Goal: Task Accomplishment & Management: Use online tool/utility

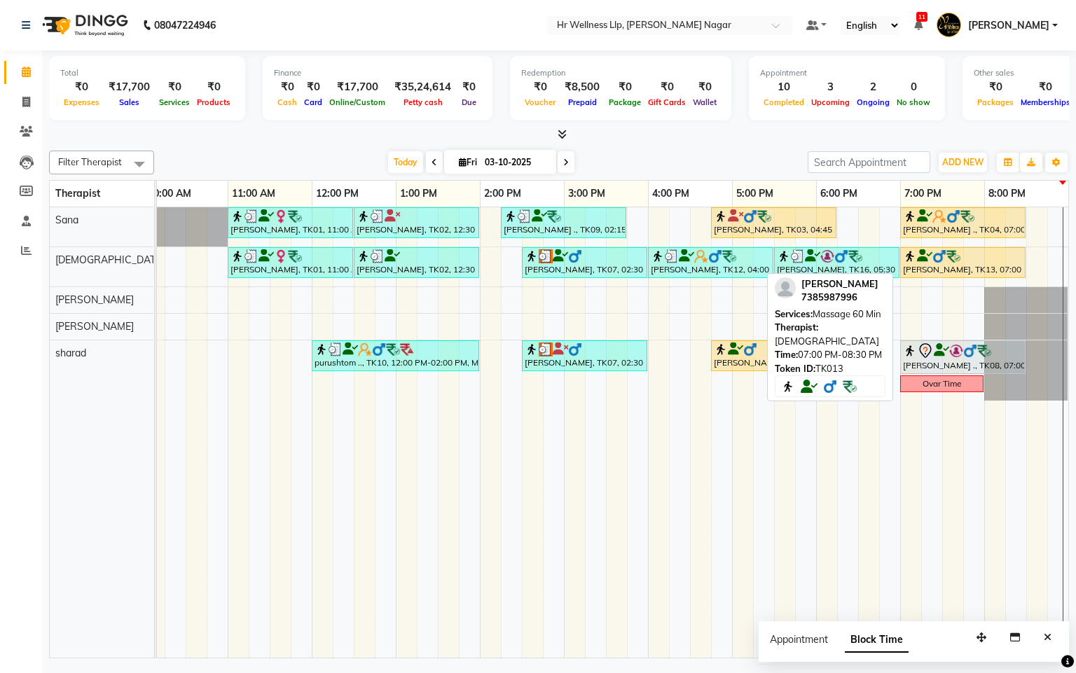
select select "1"
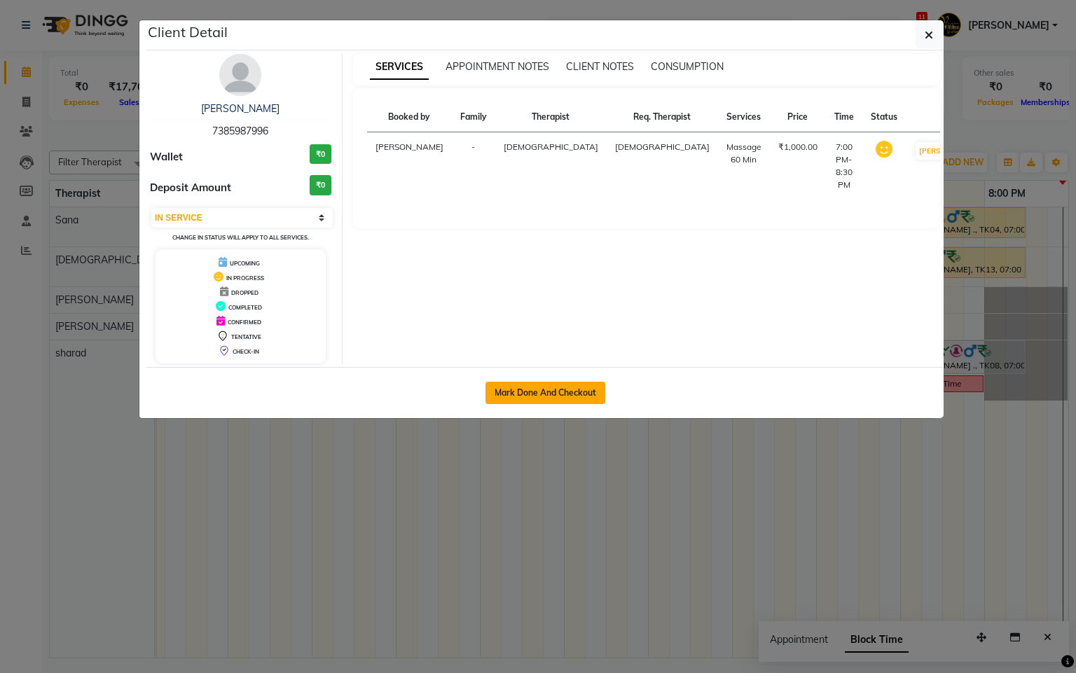
click at [577, 398] on button "Mark Done And Checkout" at bounding box center [545, 393] width 120 height 22
select select "service"
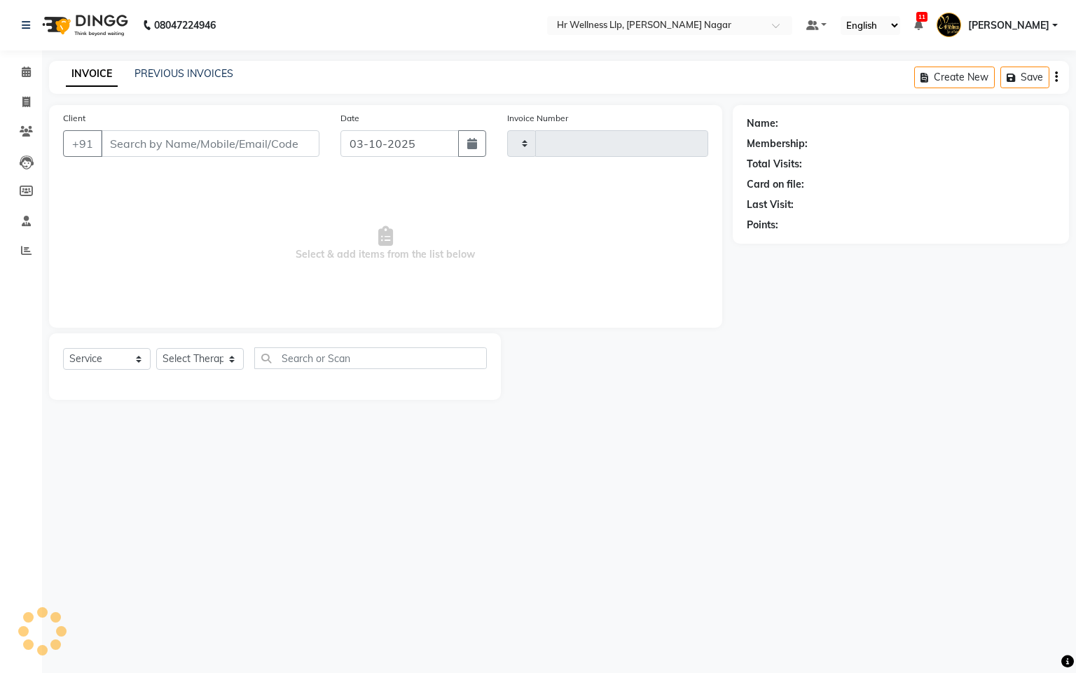
type input "1325"
select select "4289"
type input "7385987996"
select select "19732"
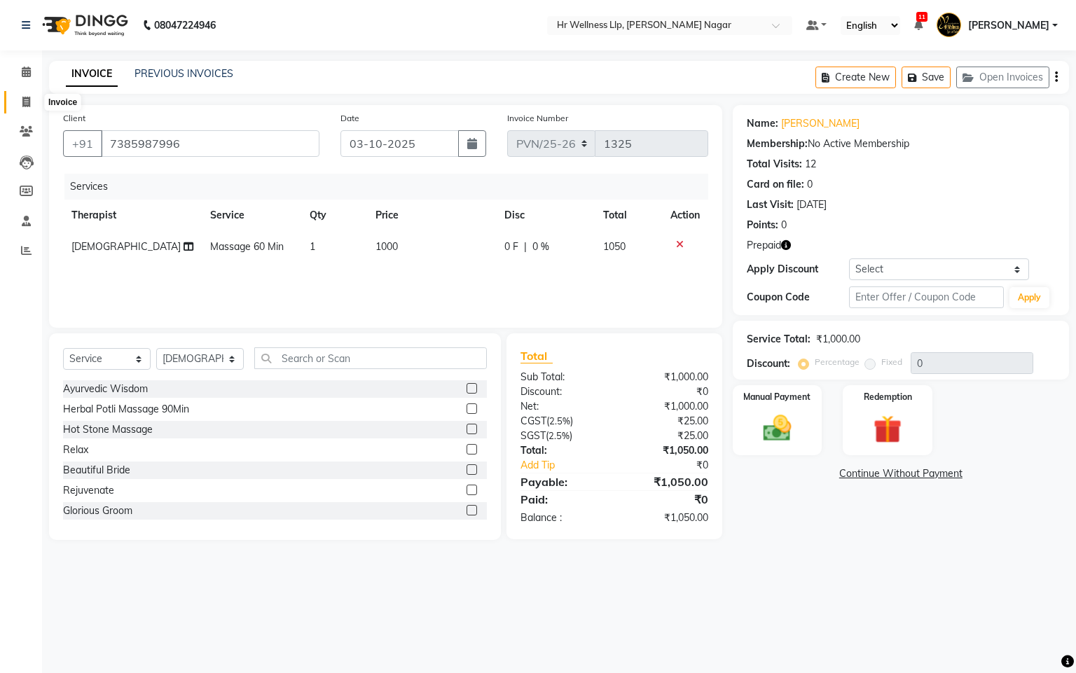
click at [20, 99] on span at bounding box center [26, 103] width 25 height 16
select select "service"
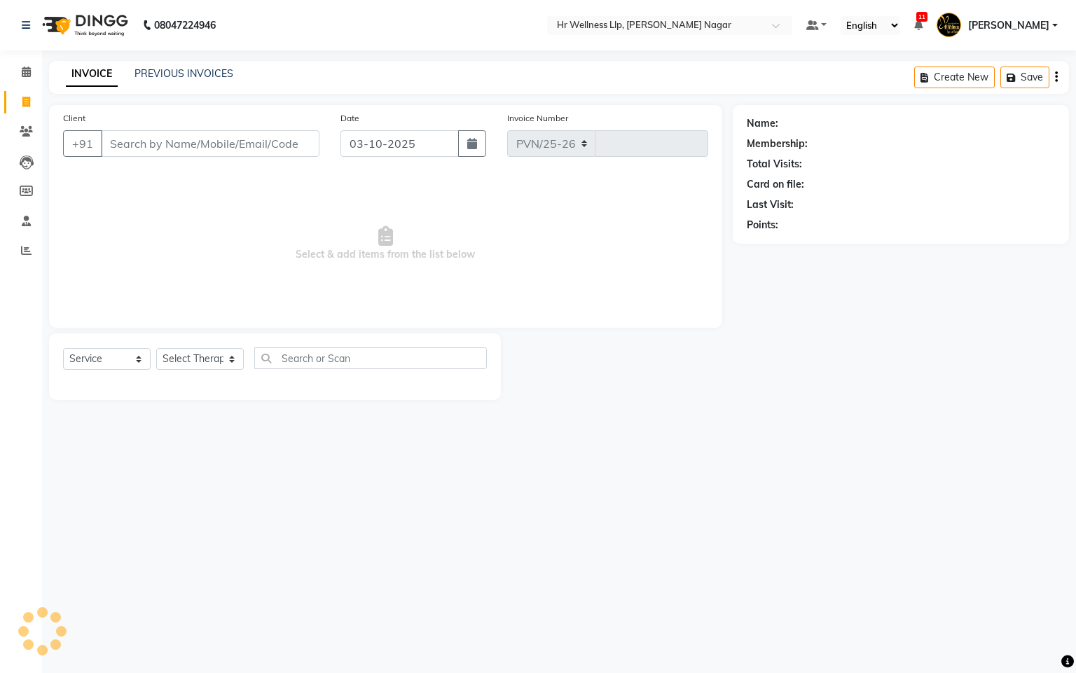
select select "4289"
type input "1325"
click at [27, 74] on icon at bounding box center [26, 72] width 9 height 11
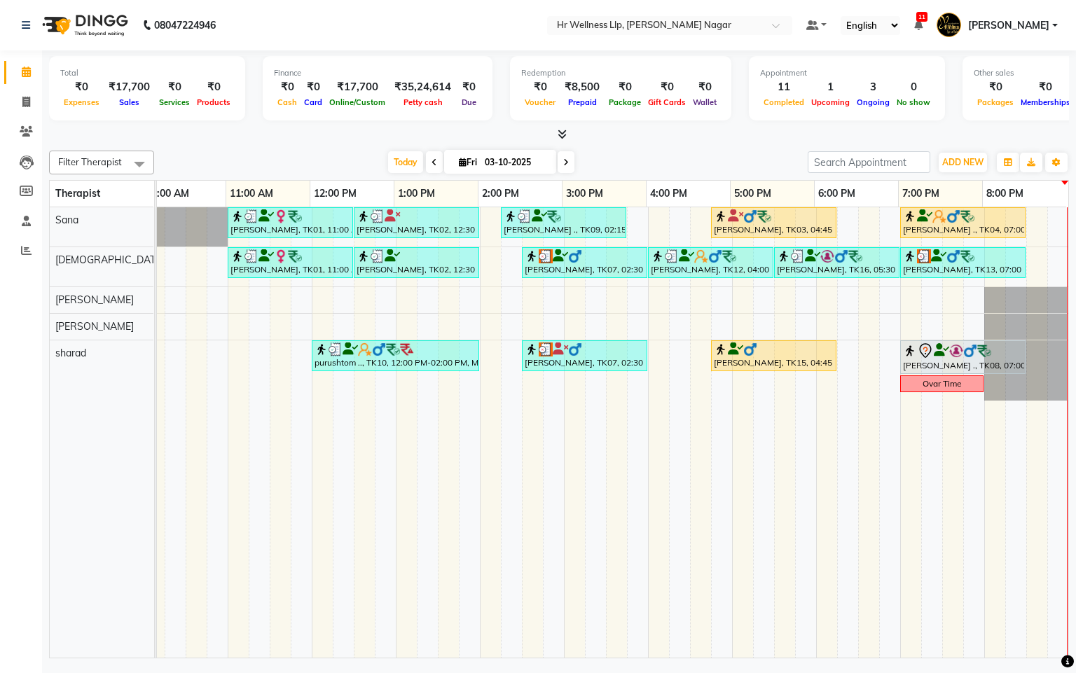
scroll to position [0, 198]
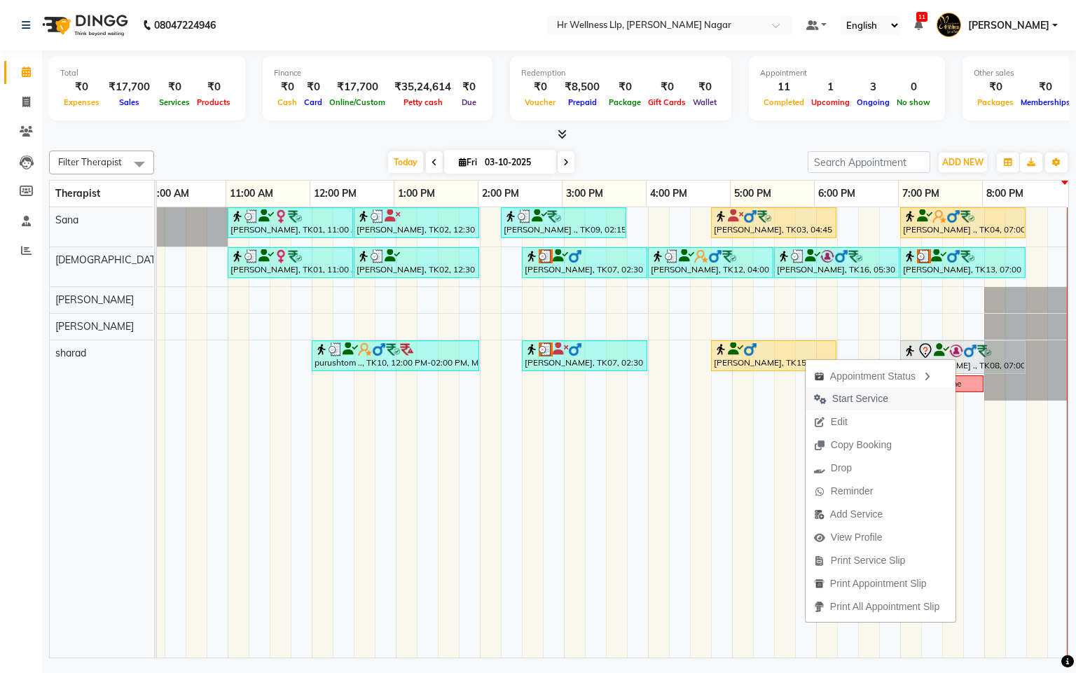
click at [866, 398] on span "Start Service" at bounding box center [860, 399] width 56 height 15
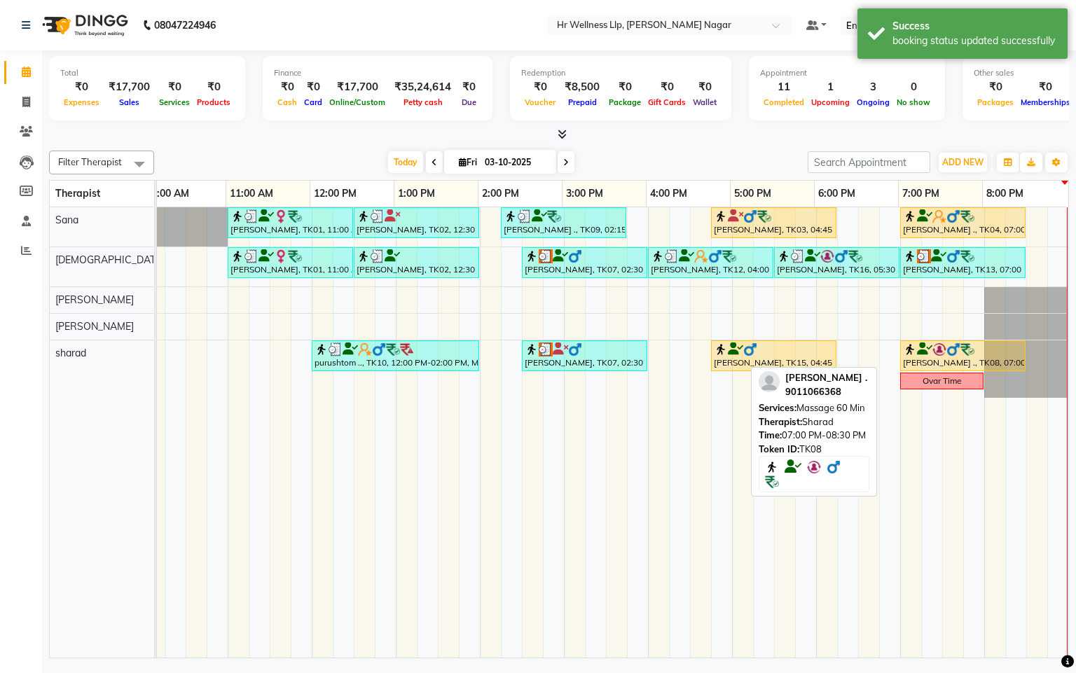
click at [950, 361] on div "[PERSON_NAME] ., TK08, 07:00 PM-08:30 PM, Massage 60 Min" at bounding box center [963, 356] width 123 height 27
select select "1"
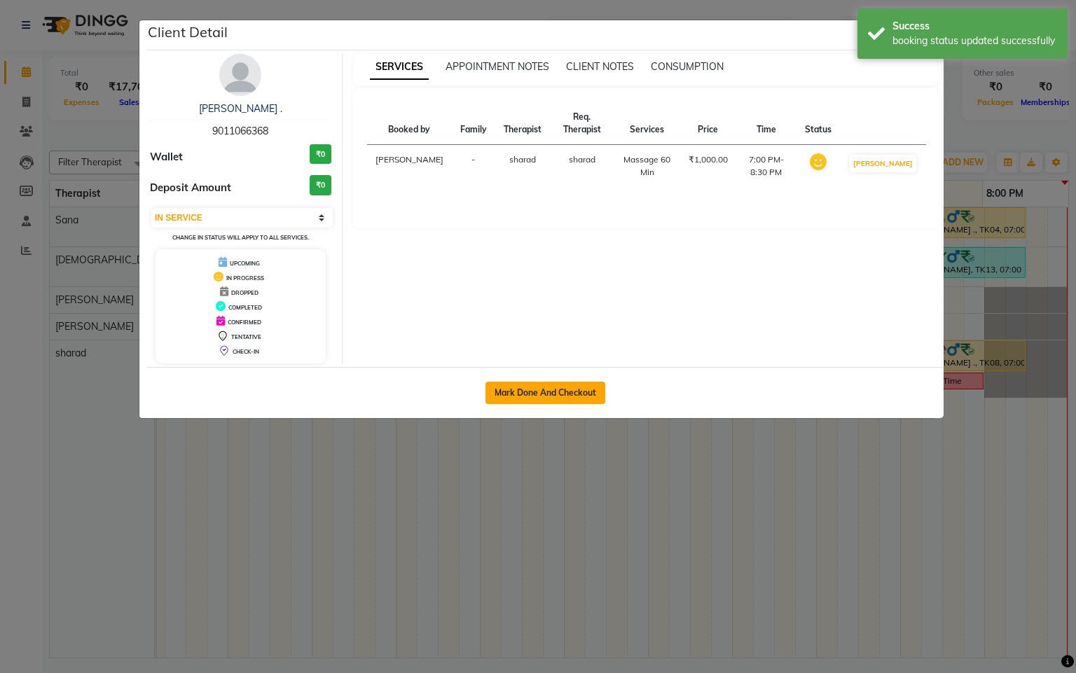
click at [523, 395] on button "Mark Done And Checkout" at bounding box center [545, 393] width 120 height 22
select select "service"
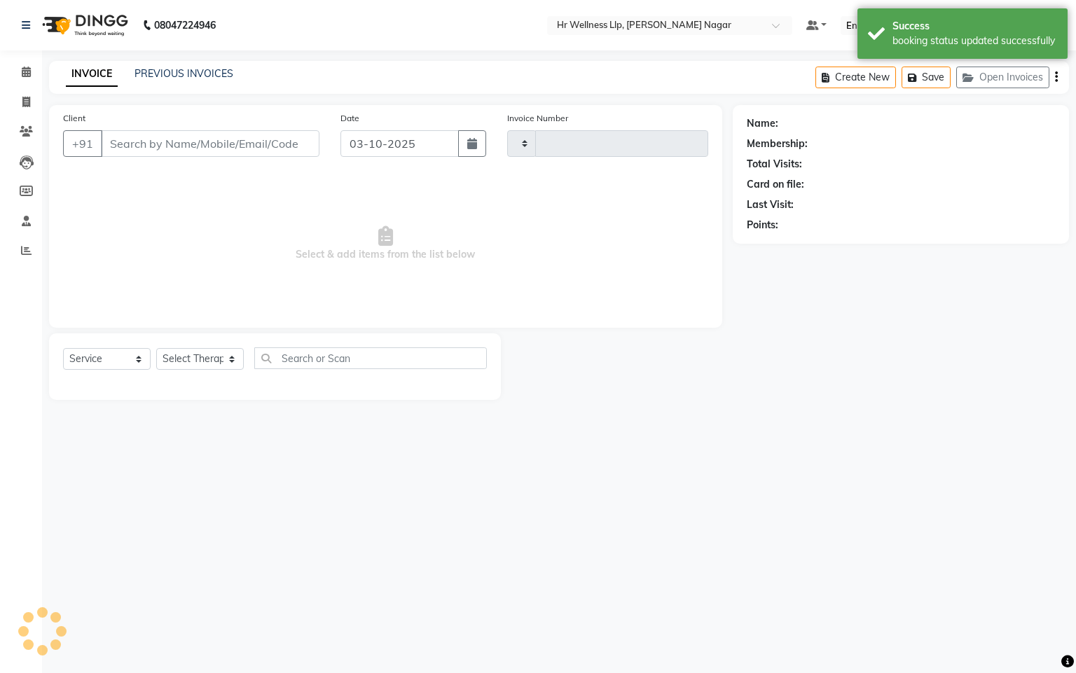
type input "1325"
select select "4289"
type input "9011066368"
select select "86679"
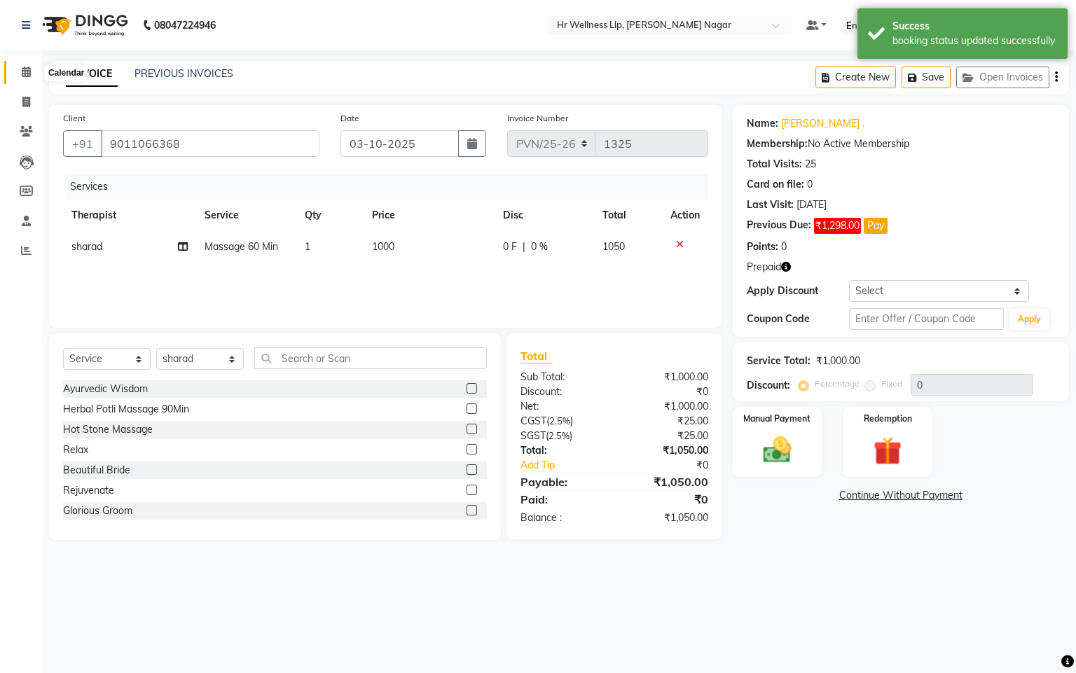
click at [25, 74] on icon at bounding box center [26, 72] width 9 height 11
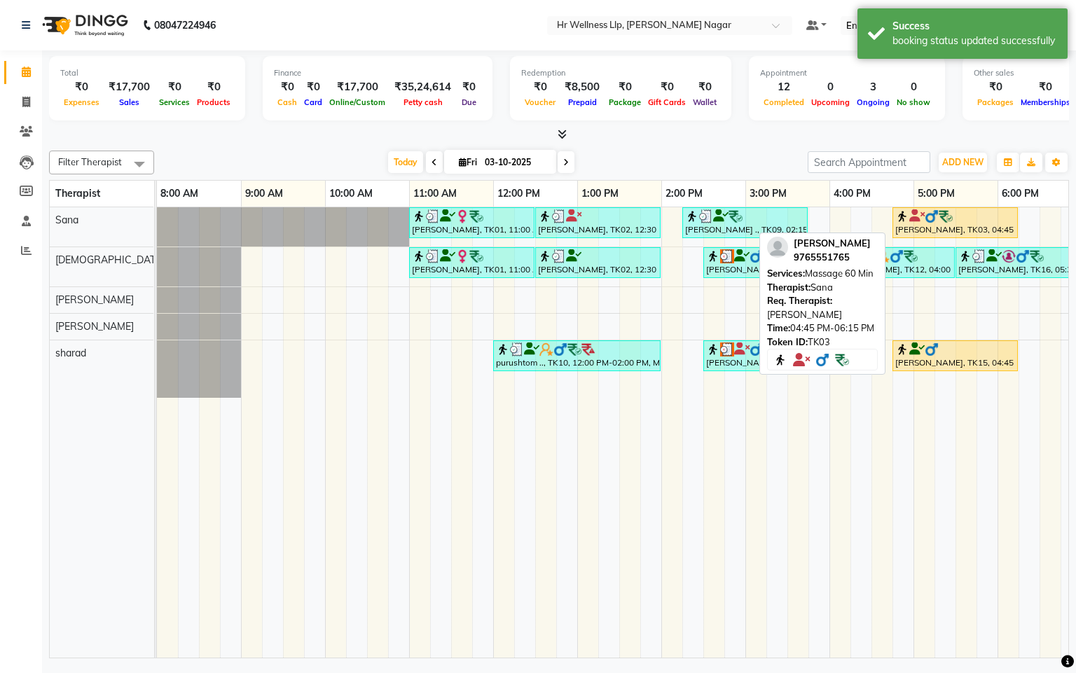
click at [912, 216] on icon at bounding box center [916, 216] width 15 height 1
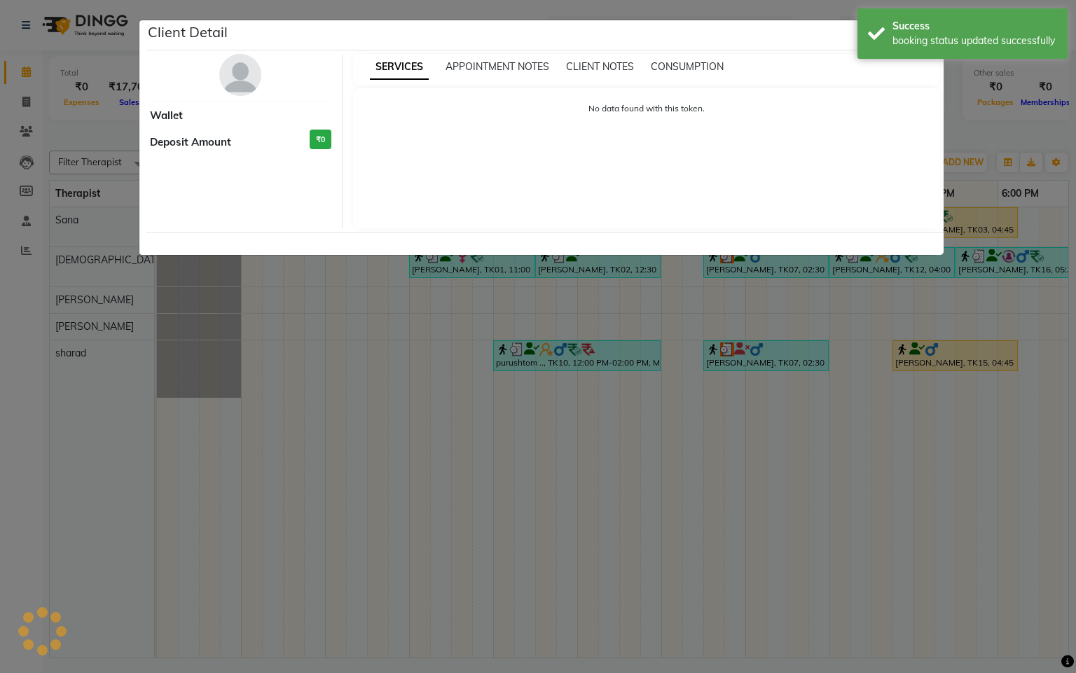
select select "1"
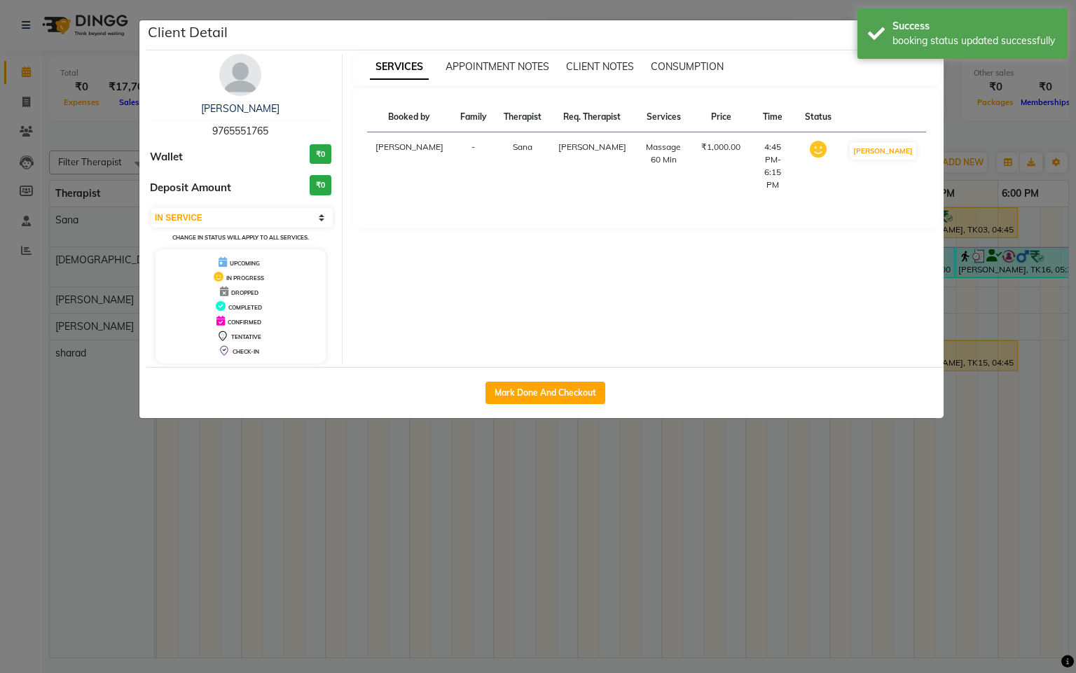
drag, startPoint x: 537, startPoint y: 394, endPoint x: 523, endPoint y: 379, distance: 19.8
click at [536, 393] on button "Mark Done And Checkout" at bounding box center [545, 393] width 120 height 22
select select "service"
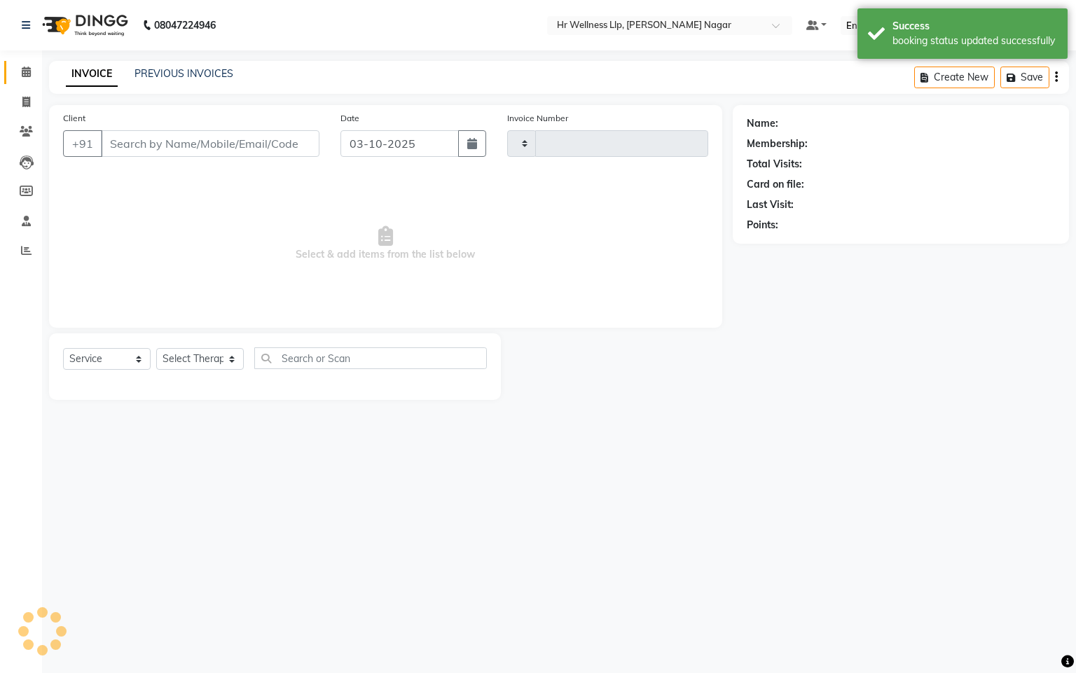
type input "1325"
select select "4289"
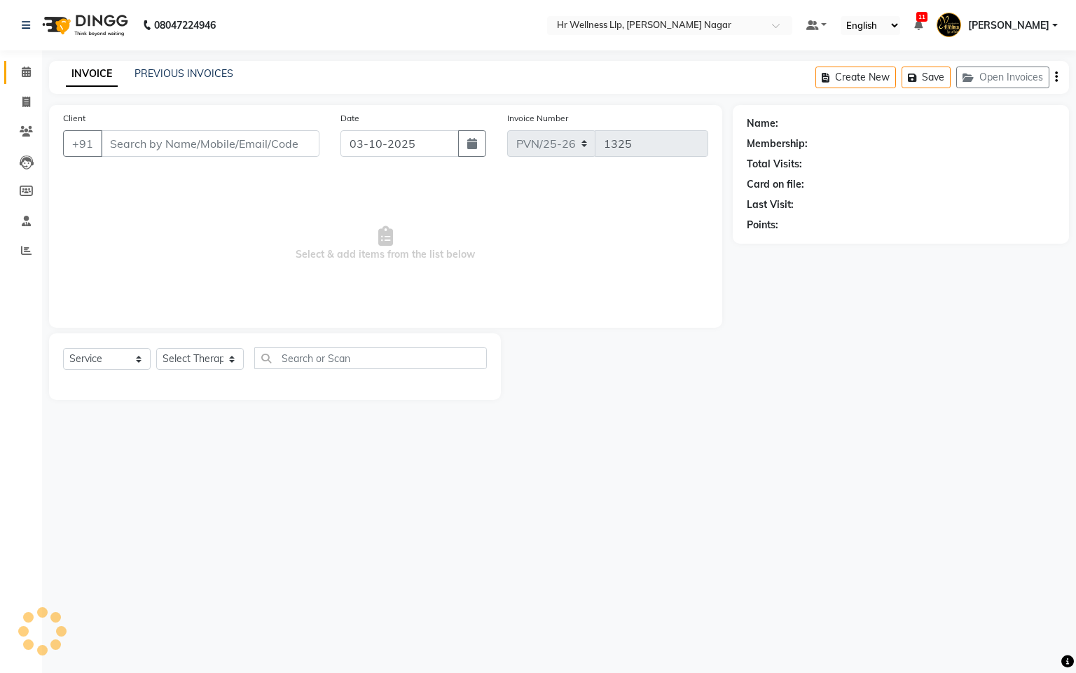
type input "9765551765"
select select "19731"
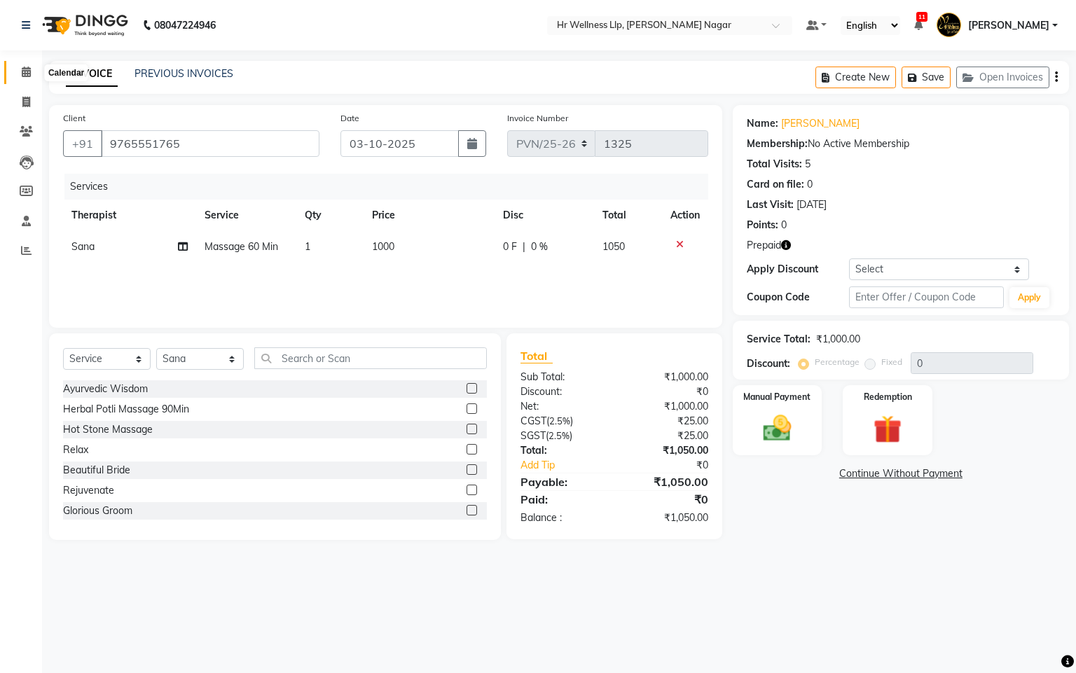
click at [28, 68] on icon at bounding box center [26, 72] width 9 height 11
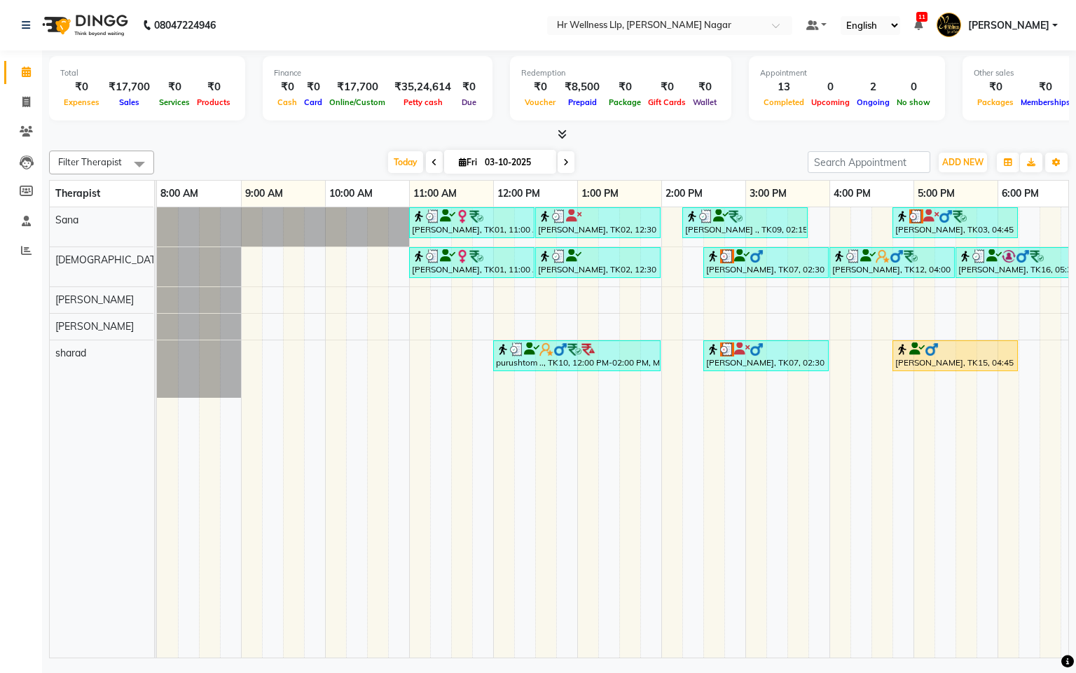
scroll to position [0, 184]
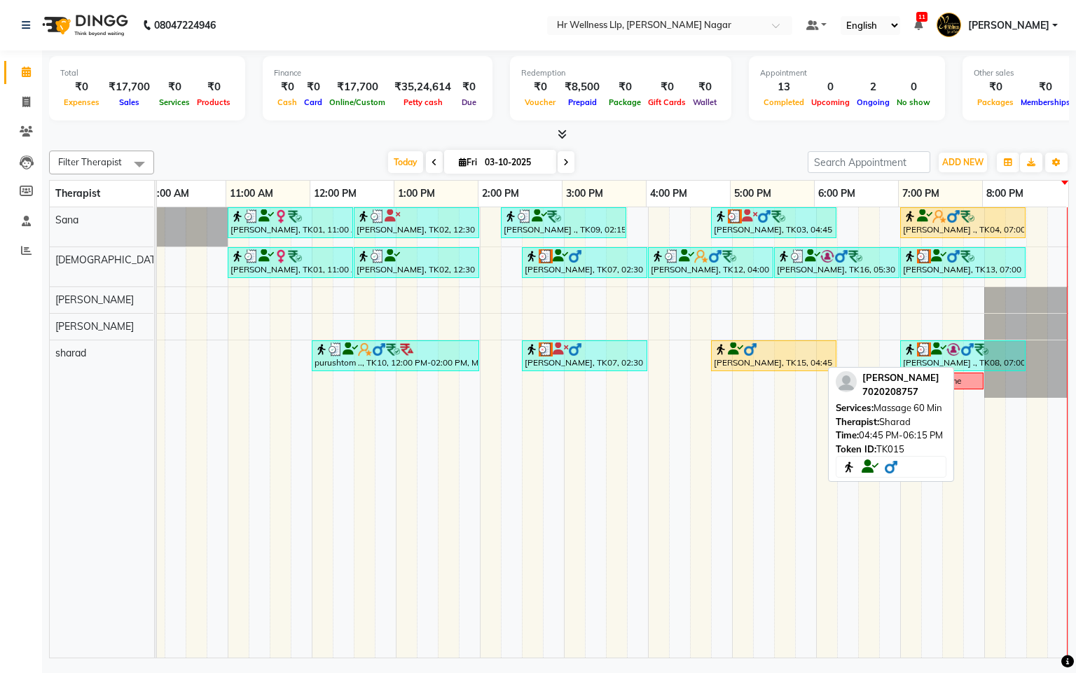
click at [755, 360] on div "[PERSON_NAME], TK15, 04:45 PM-06:15 PM, Massage 60 Min" at bounding box center [773, 356] width 123 height 27
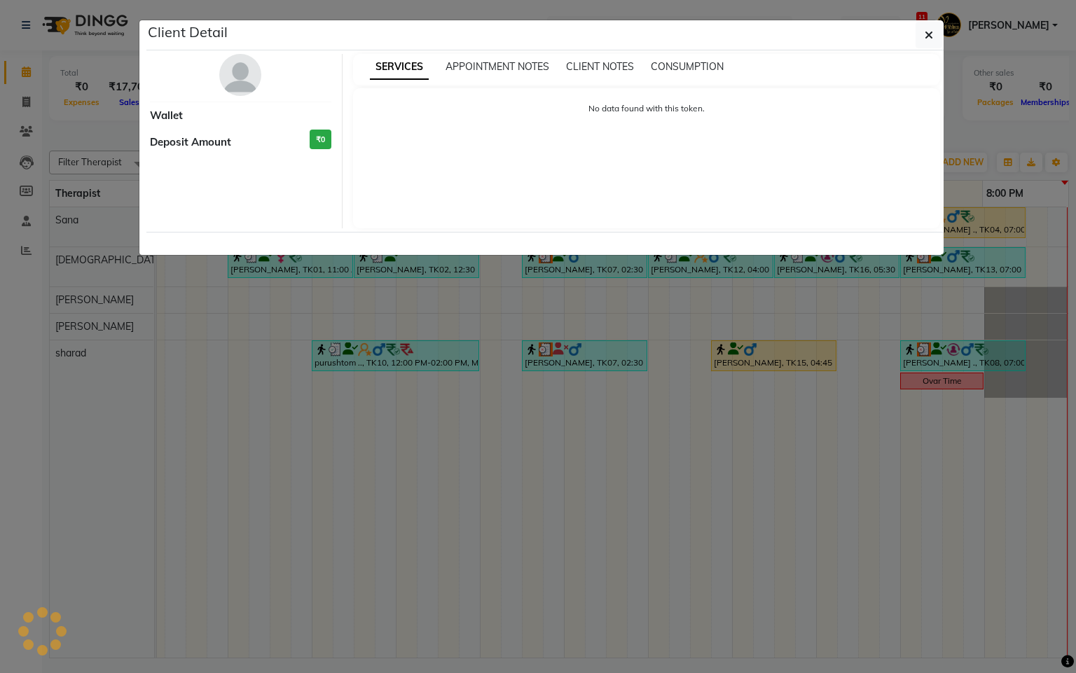
select select "1"
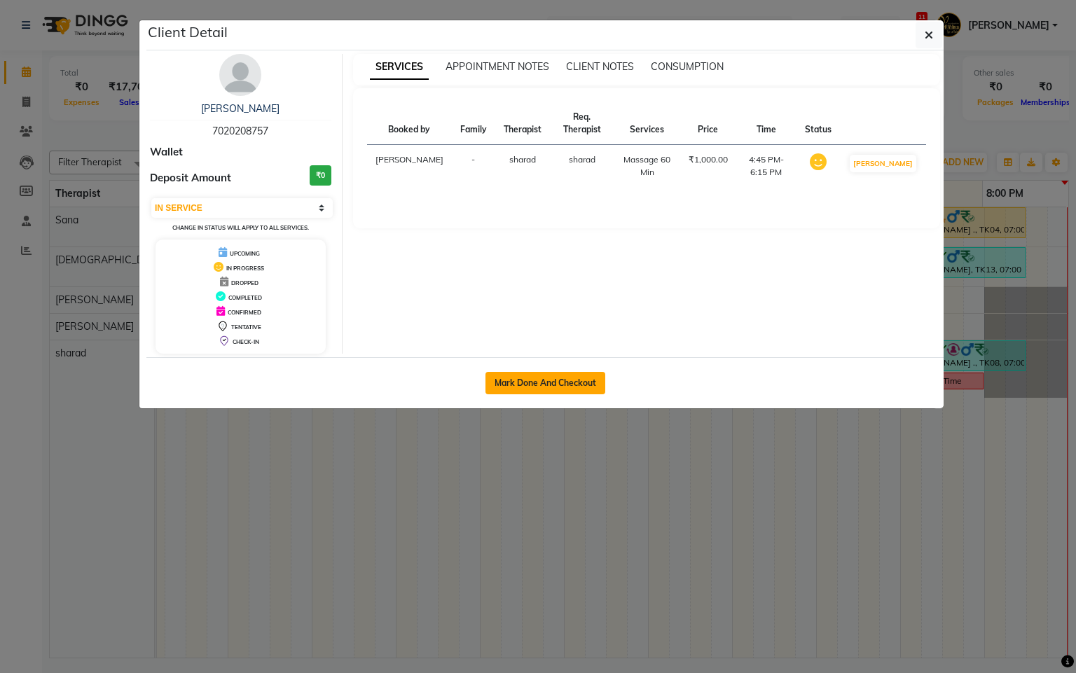
click at [549, 387] on button "Mark Done And Checkout" at bounding box center [545, 383] width 120 height 22
select select "service"
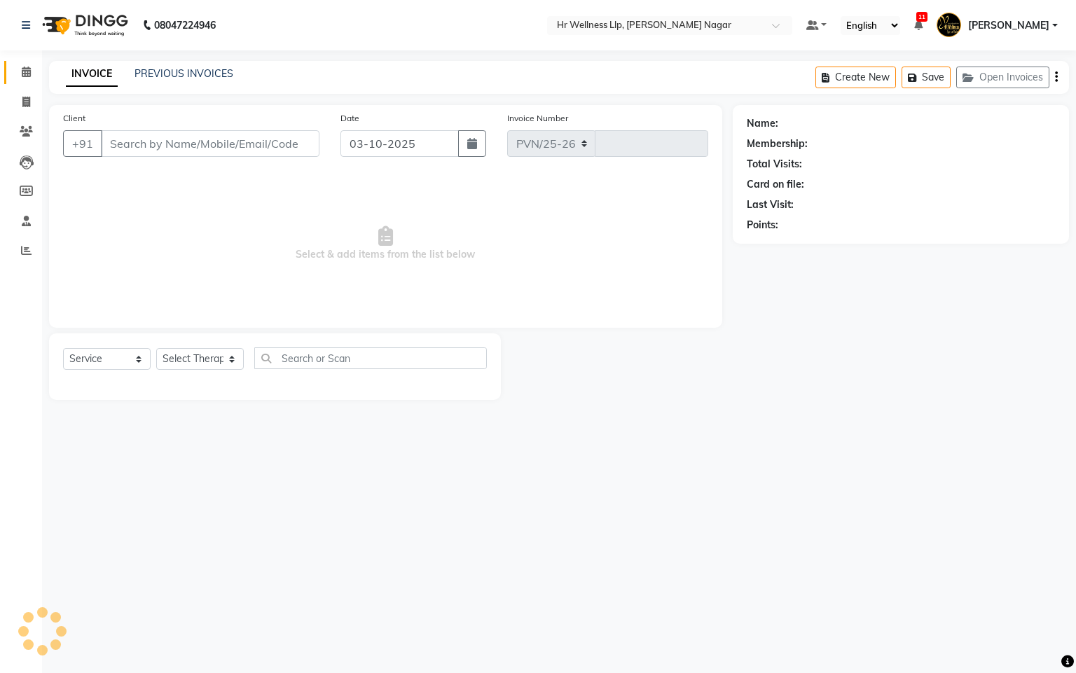
select select "4289"
type input "1325"
type input "7020208757"
select select "86679"
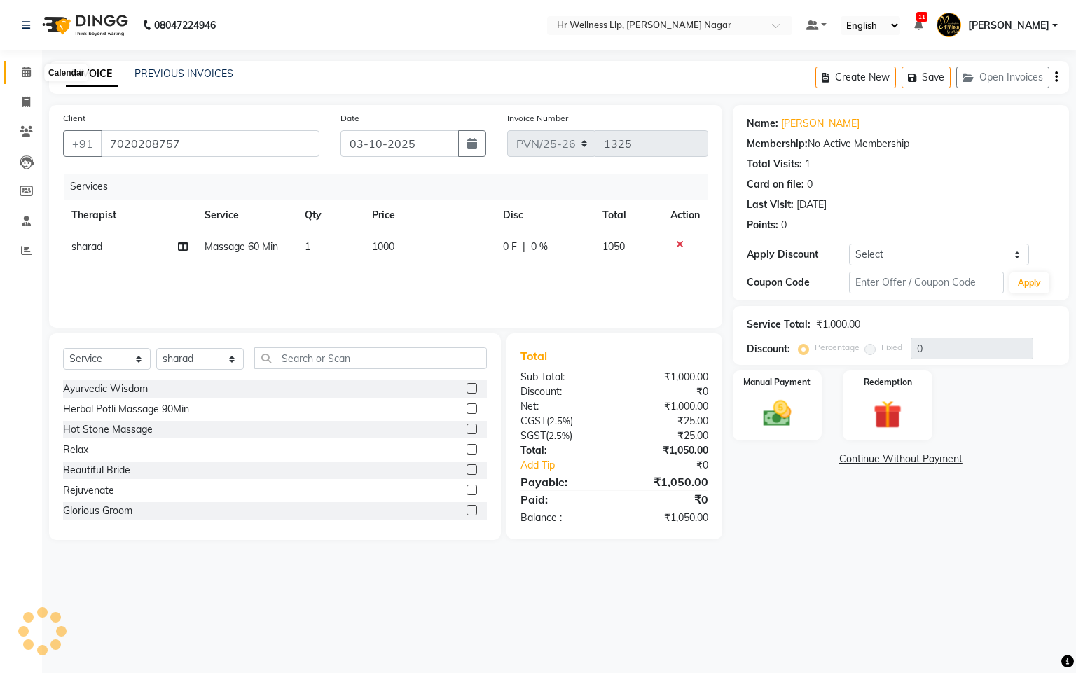
click at [22, 69] on icon at bounding box center [26, 72] width 9 height 11
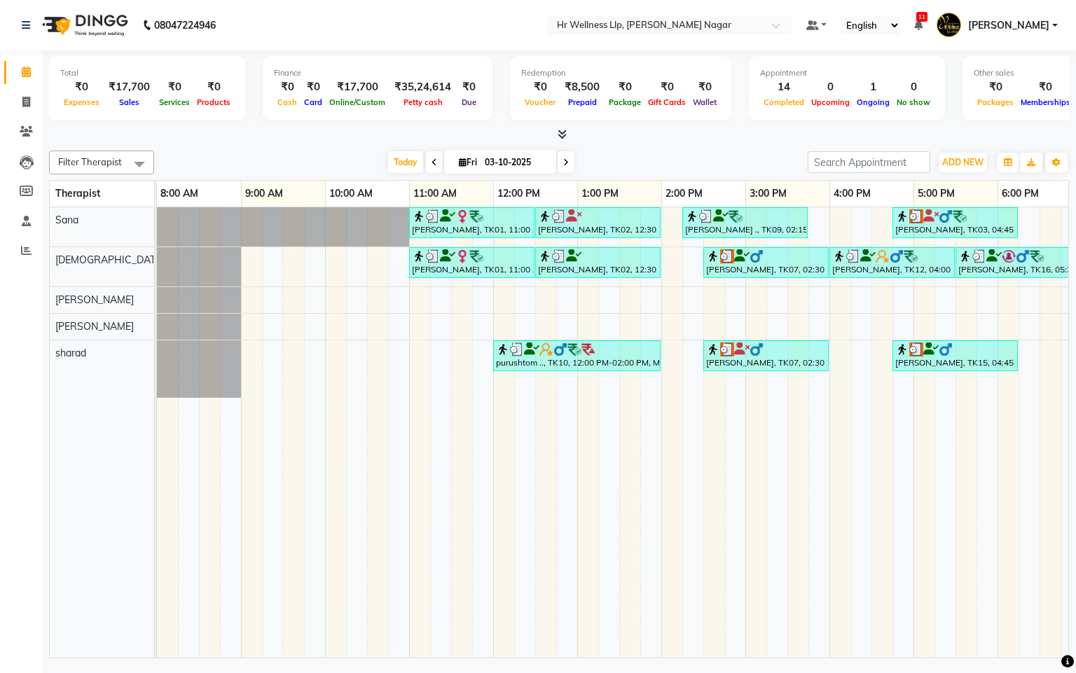
scroll to position [0, 184]
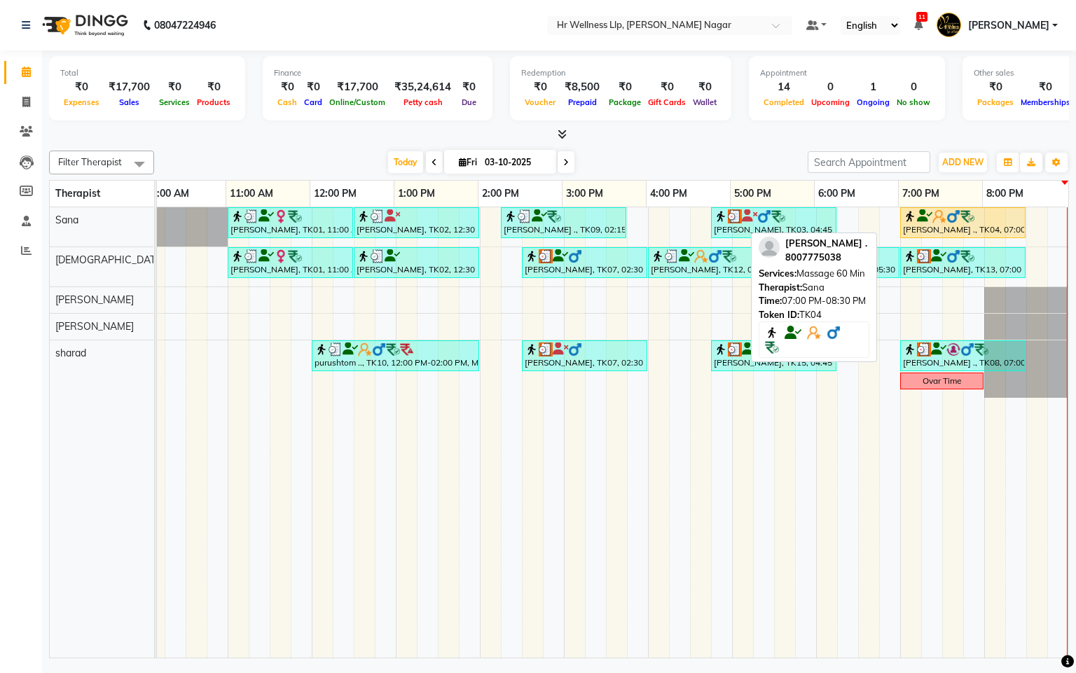
click at [991, 225] on div "[PERSON_NAME] ., TK04, 07:00 PM-08:30 PM, Massage 60 Min" at bounding box center [963, 222] width 123 height 27
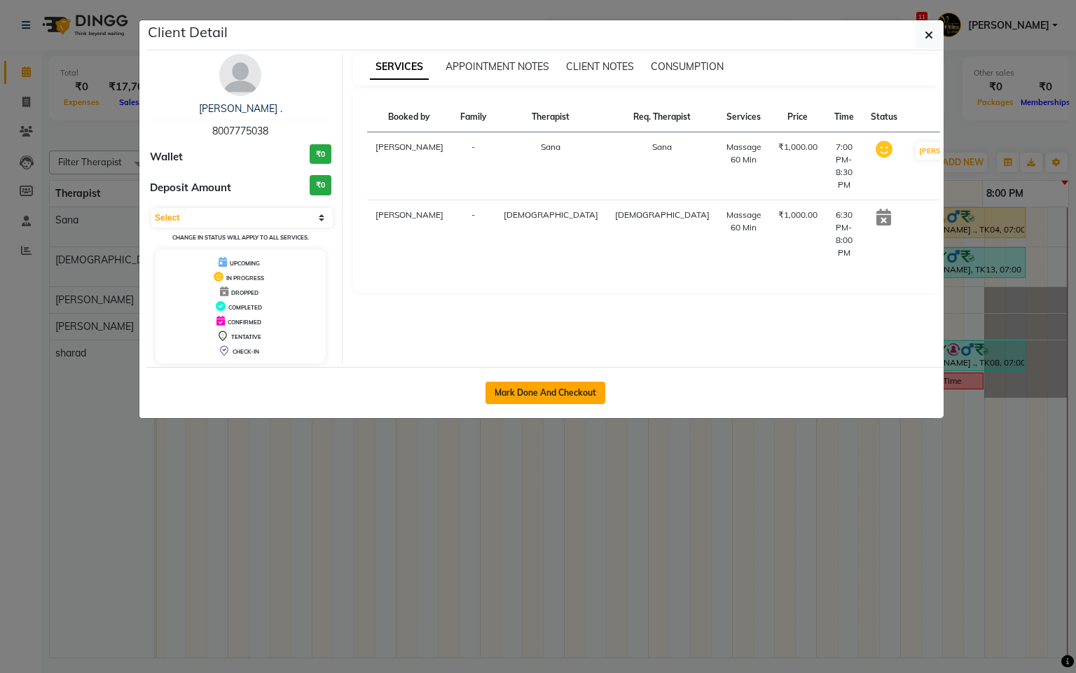
click at [574, 391] on button "Mark Done And Checkout" at bounding box center [545, 393] width 120 height 22
select select "service"
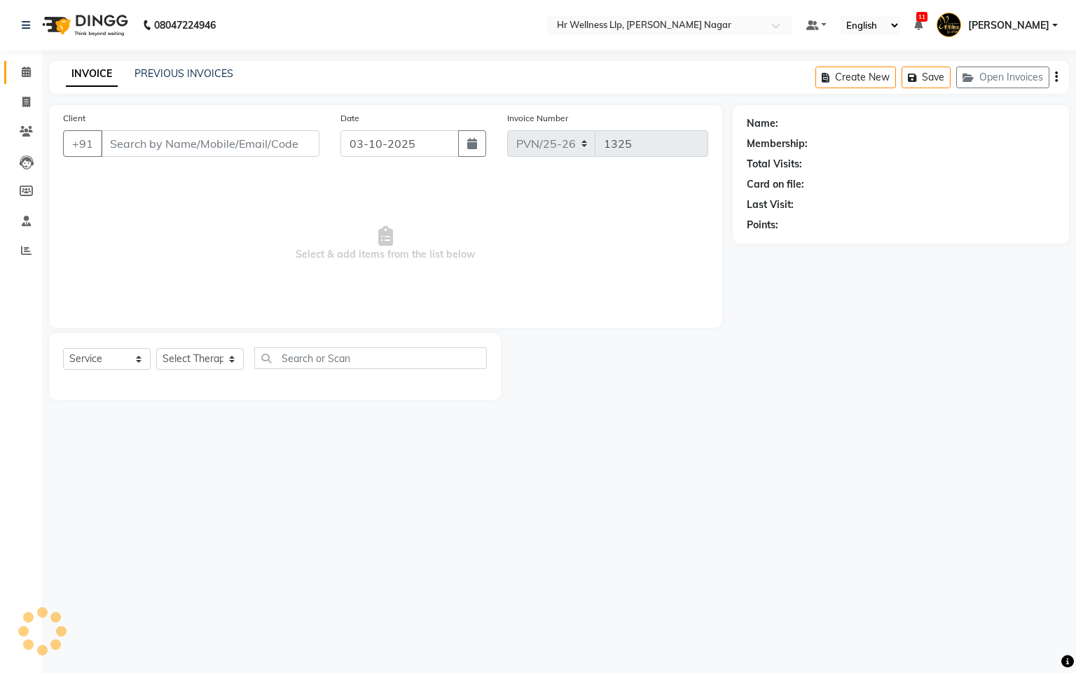
type input "8007775038"
select select "19731"
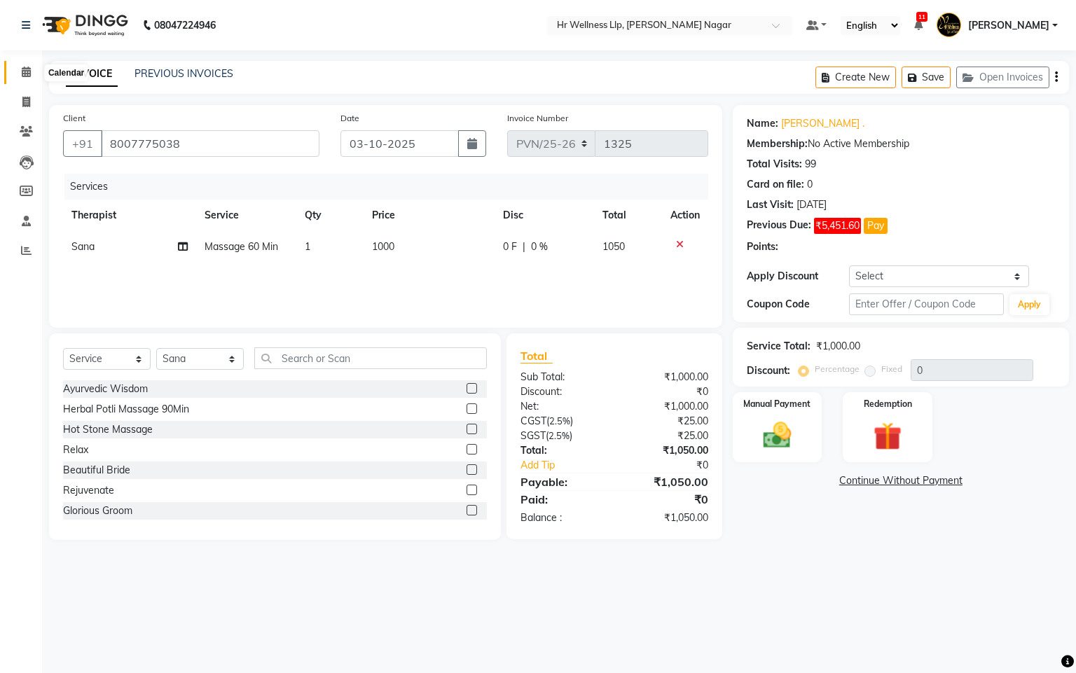
click at [22, 69] on icon at bounding box center [26, 72] width 9 height 11
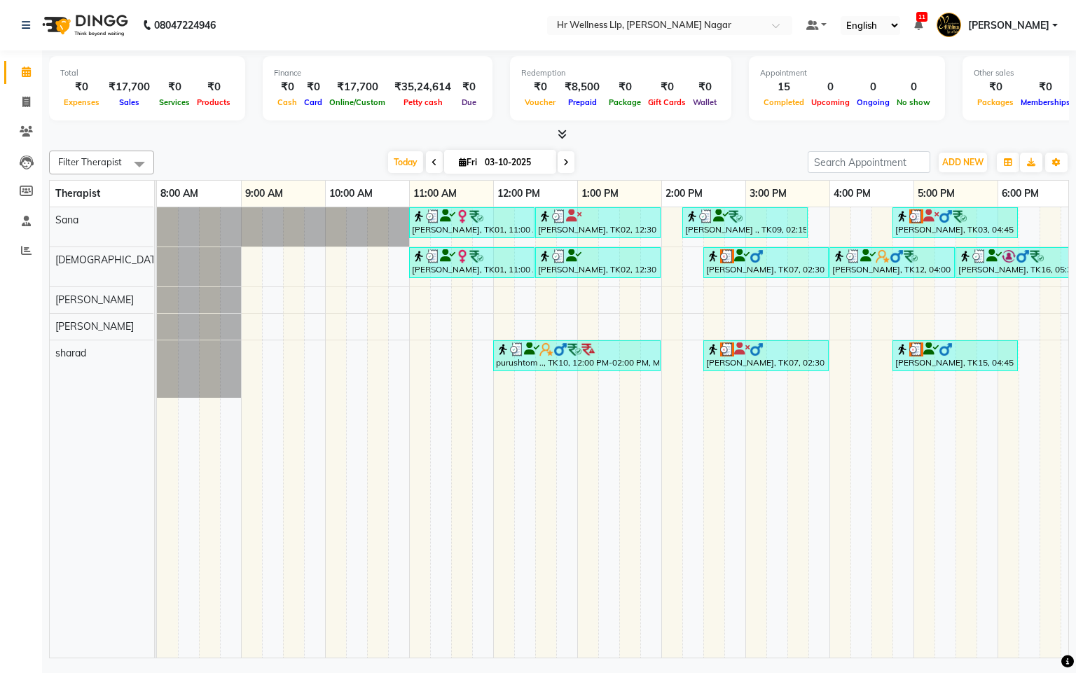
click at [563, 163] on icon at bounding box center [566, 162] width 6 height 8
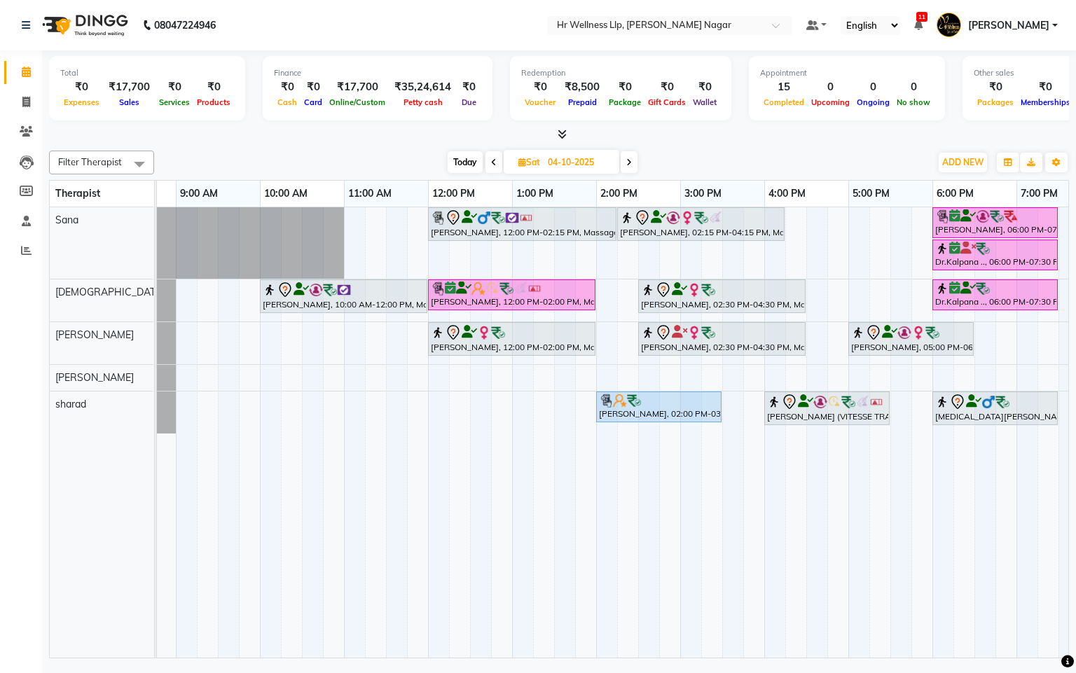
scroll to position [0, 181]
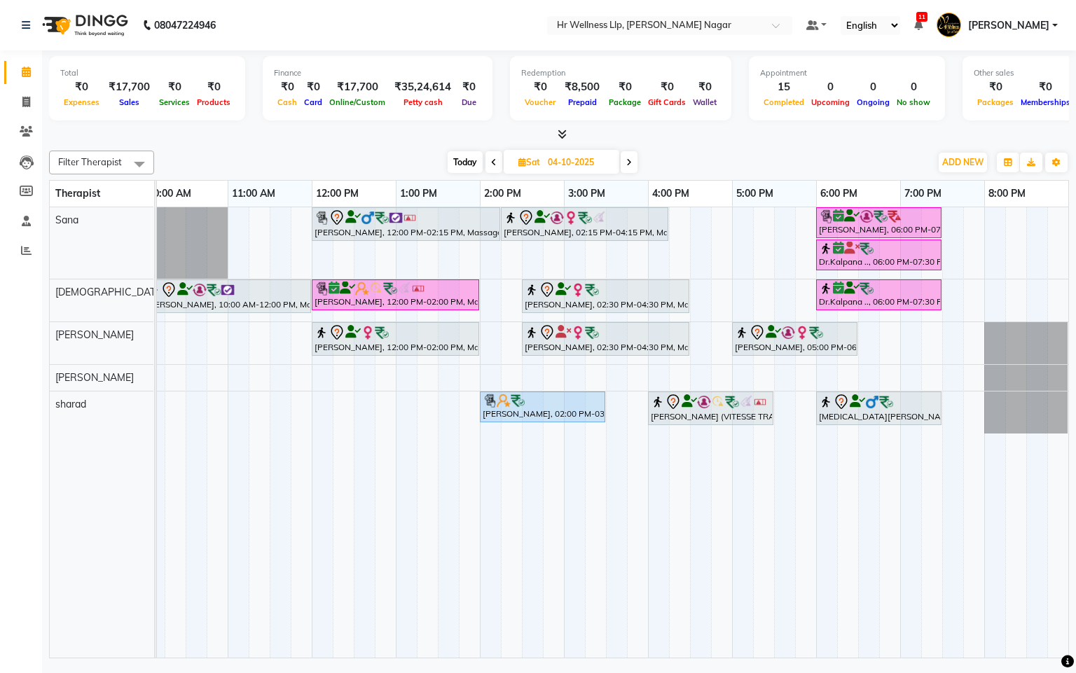
click at [469, 158] on span "Today" at bounding box center [465, 162] width 35 height 22
type input "03-10-2025"
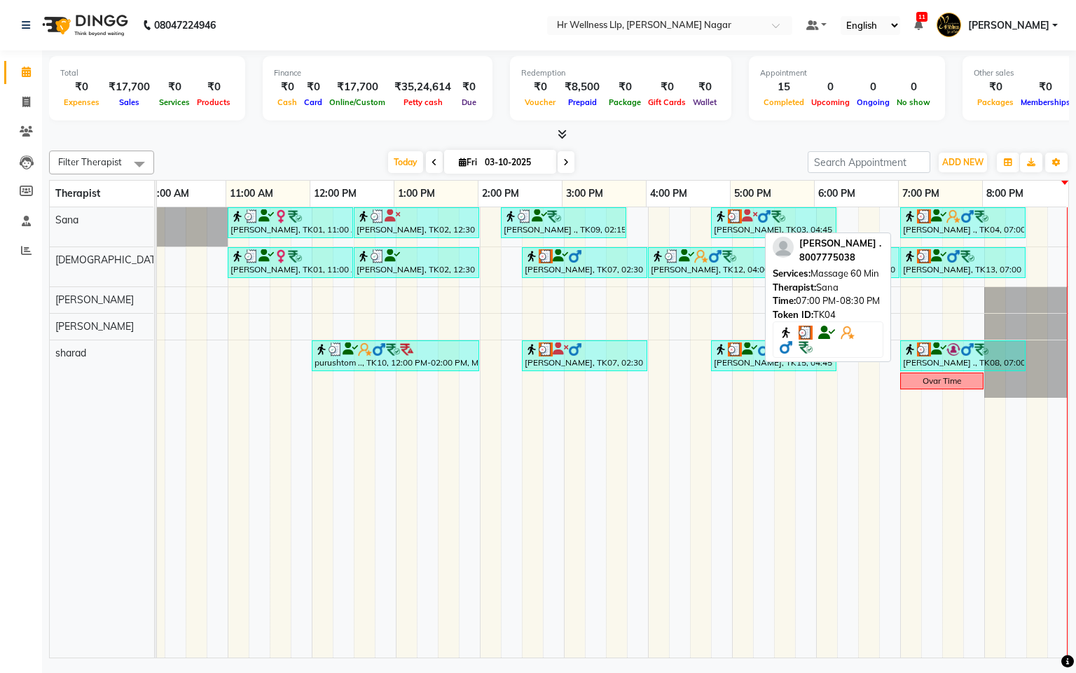
click at [948, 213] on img at bounding box center [953, 216] width 14 height 14
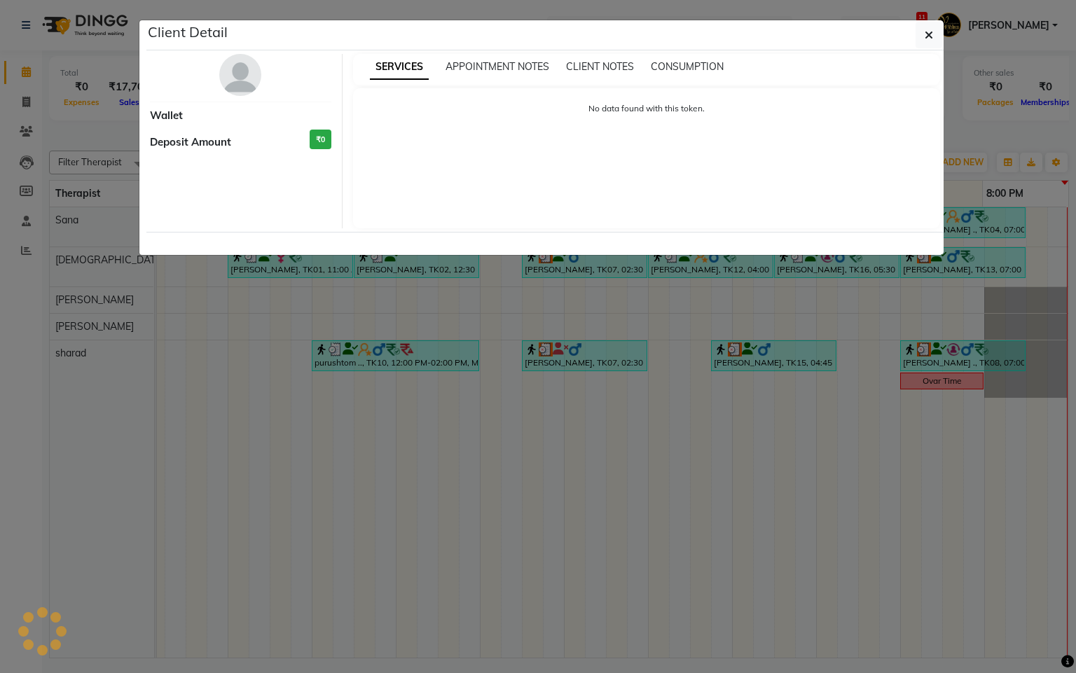
select select "3"
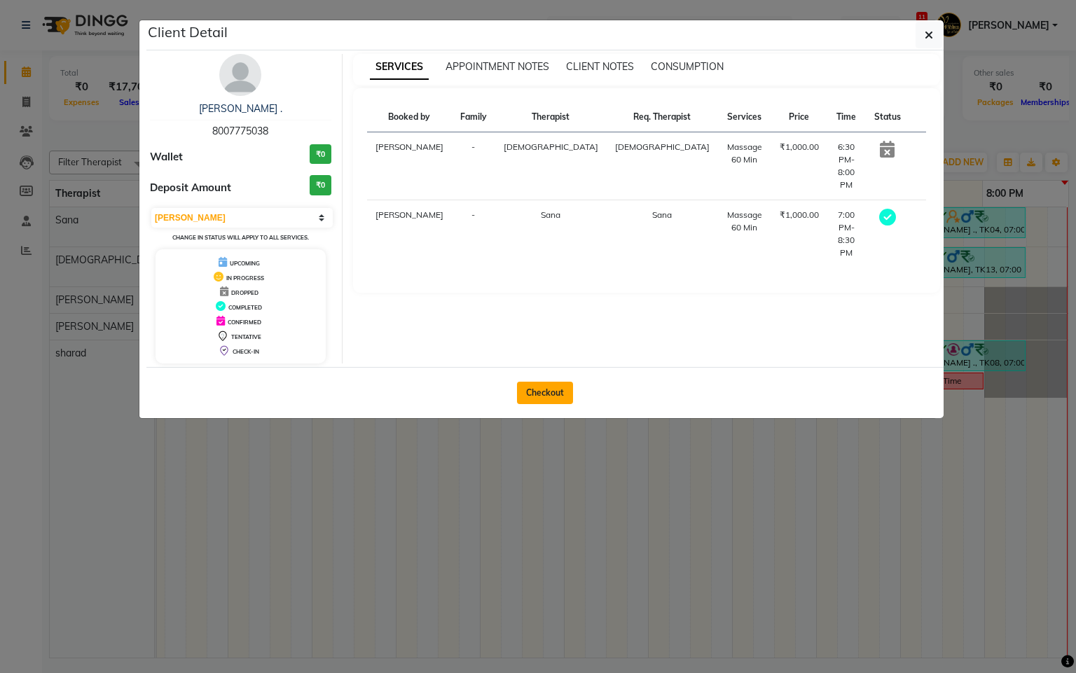
click at [538, 400] on button "Checkout" at bounding box center [545, 393] width 56 height 22
select select "service"
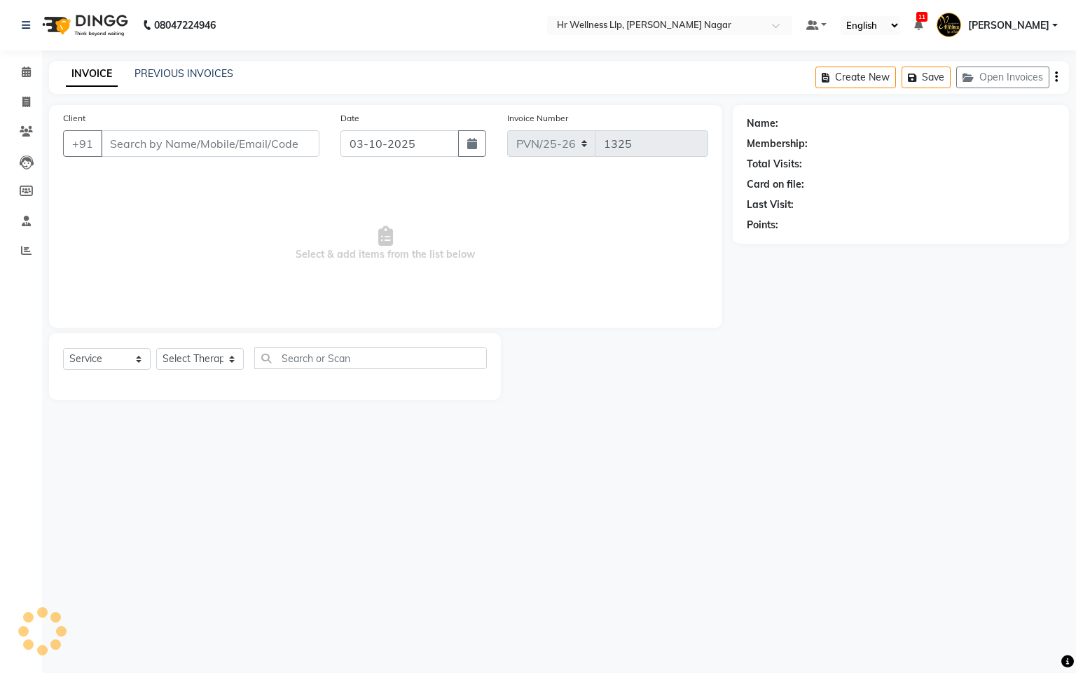
type input "8007775038"
select select "19731"
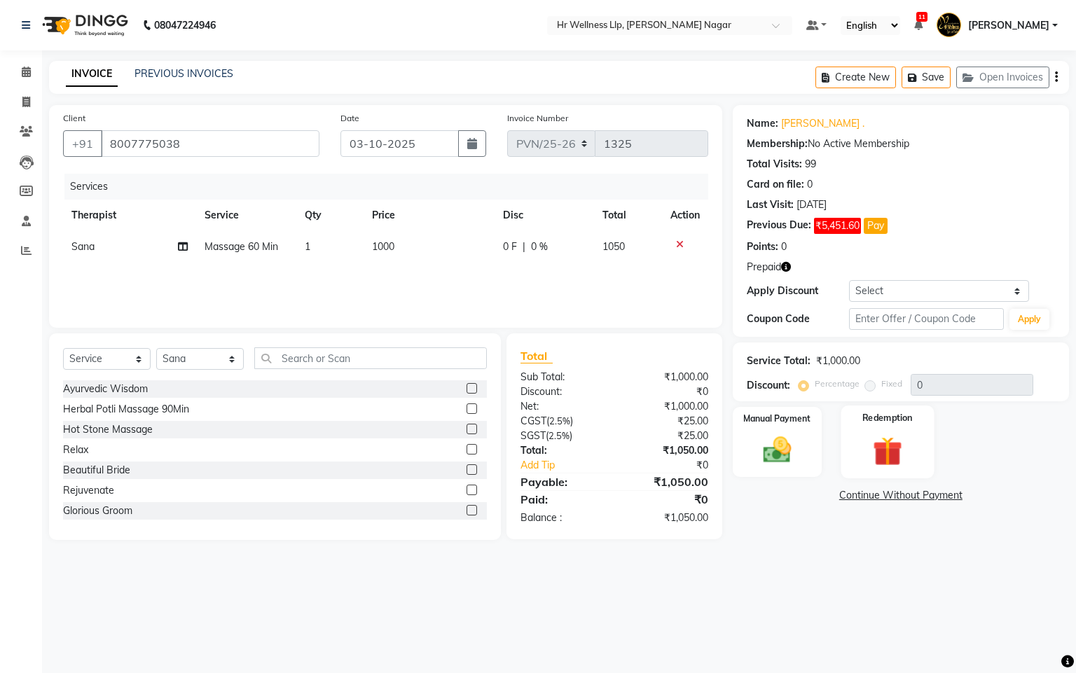
click at [878, 434] on img at bounding box center [888, 452] width 48 height 36
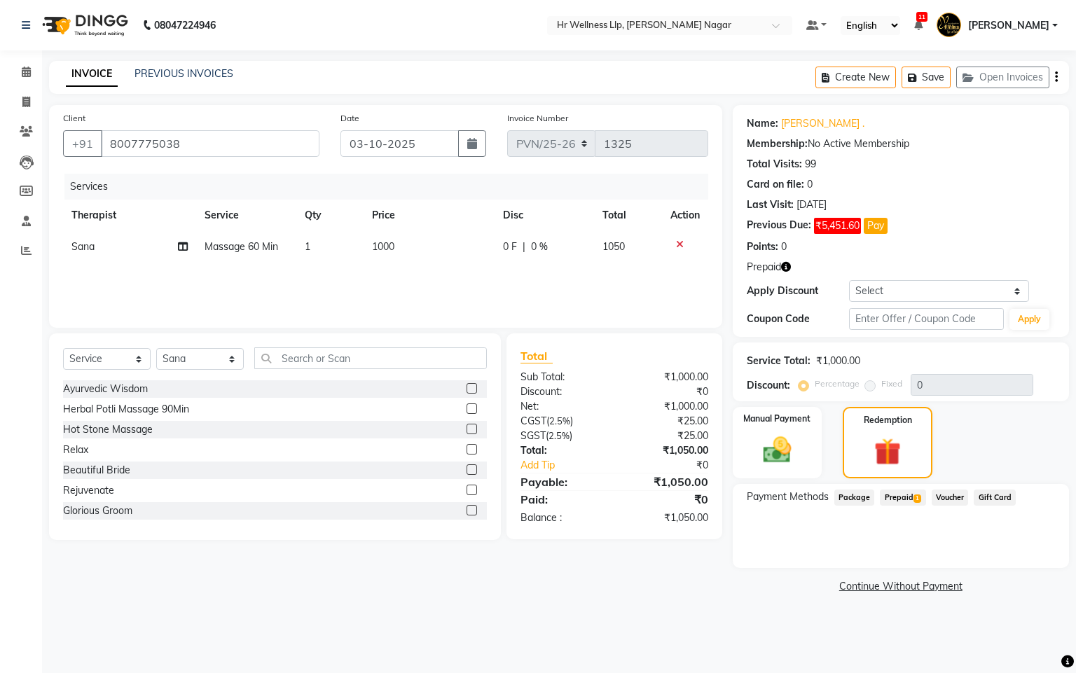
click at [909, 505] on span "Prepaid 1" at bounding box center [903, 498] width 46 height 16
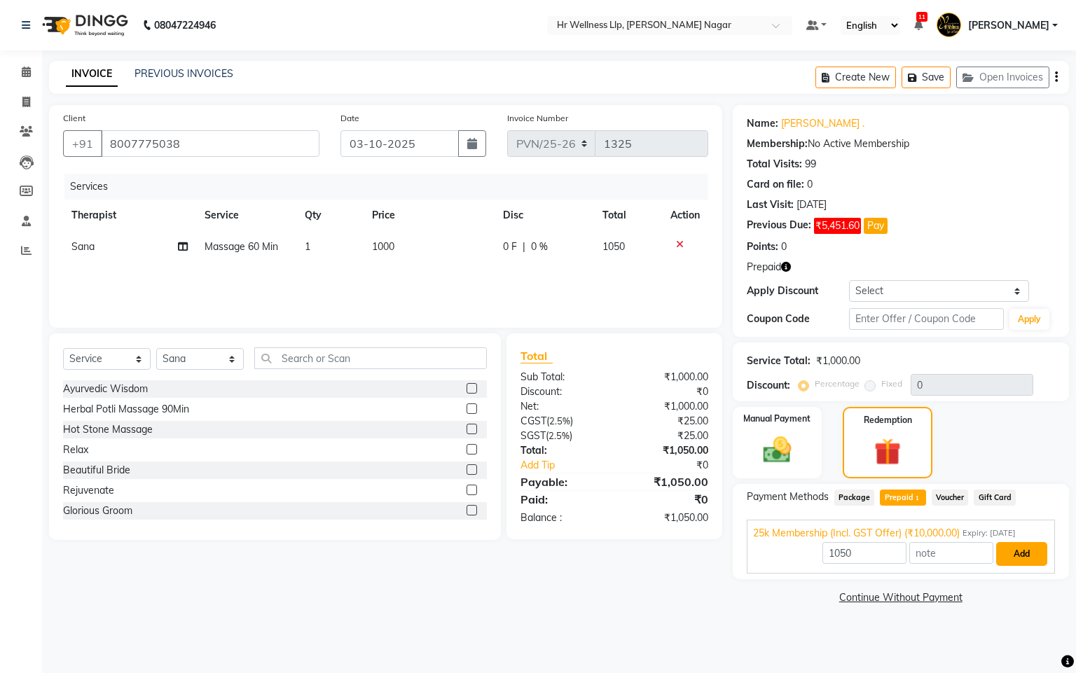
click at [1032, 555] on button "Add" at bounding box center [1021, 554] width 51 height 24
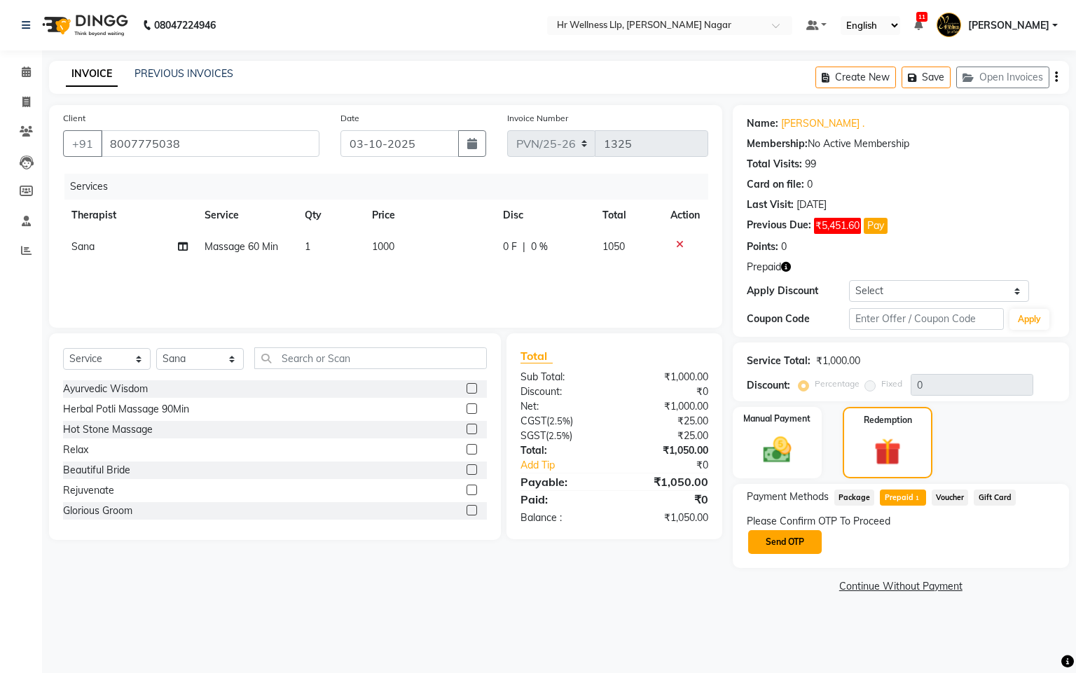
click at [793, 542] on button "Send OTP" at bounding box center [785, 542] width 74 height 24
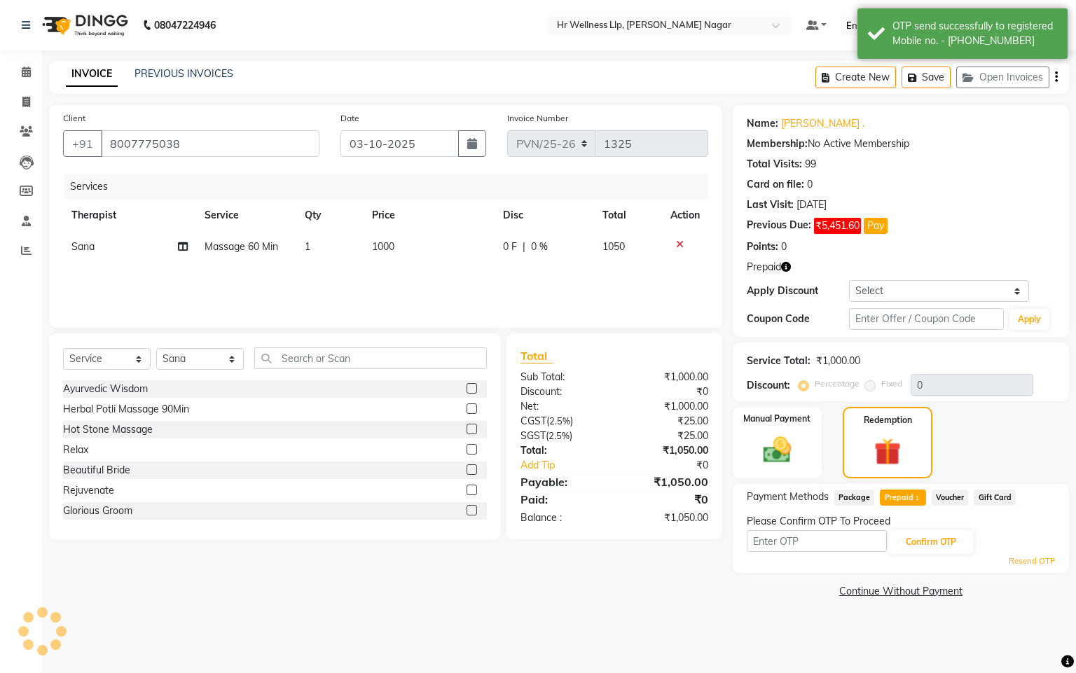
click at [794, 542] on input "text" at bounding box center [817, 541] width 140 height 22
type input "8483"
click at [929, 547] on button "Confirm OTP" at bounding box center [930, 542] width 85 height 24
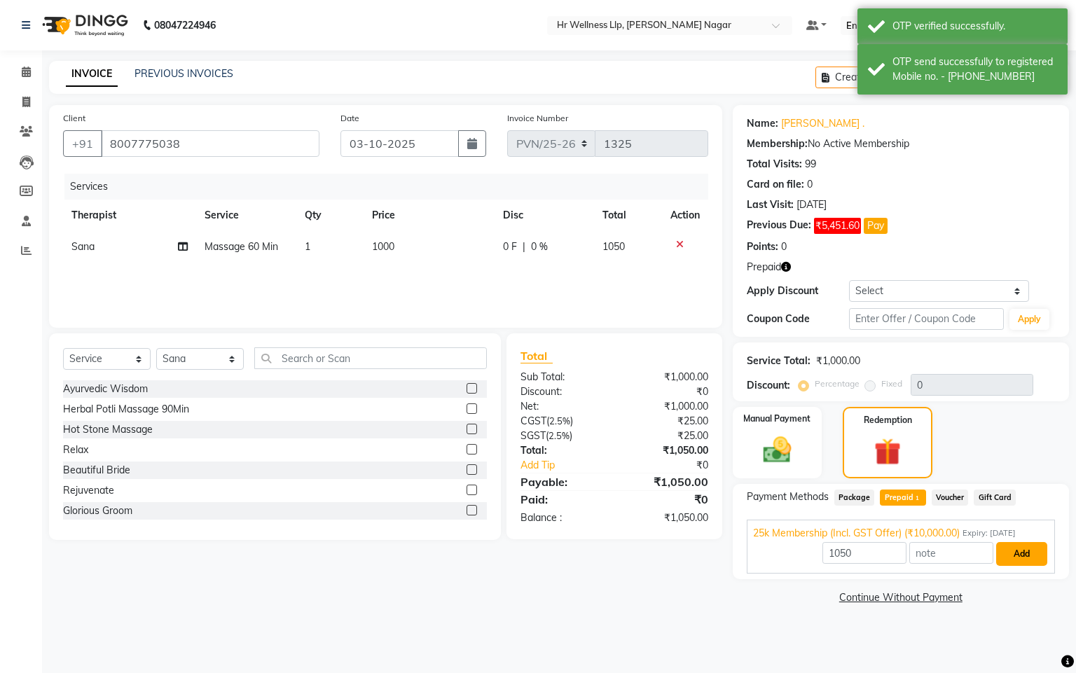
click at [1018, 562] on button "Add" at bounding box center [1021, 554] width 51 height 24
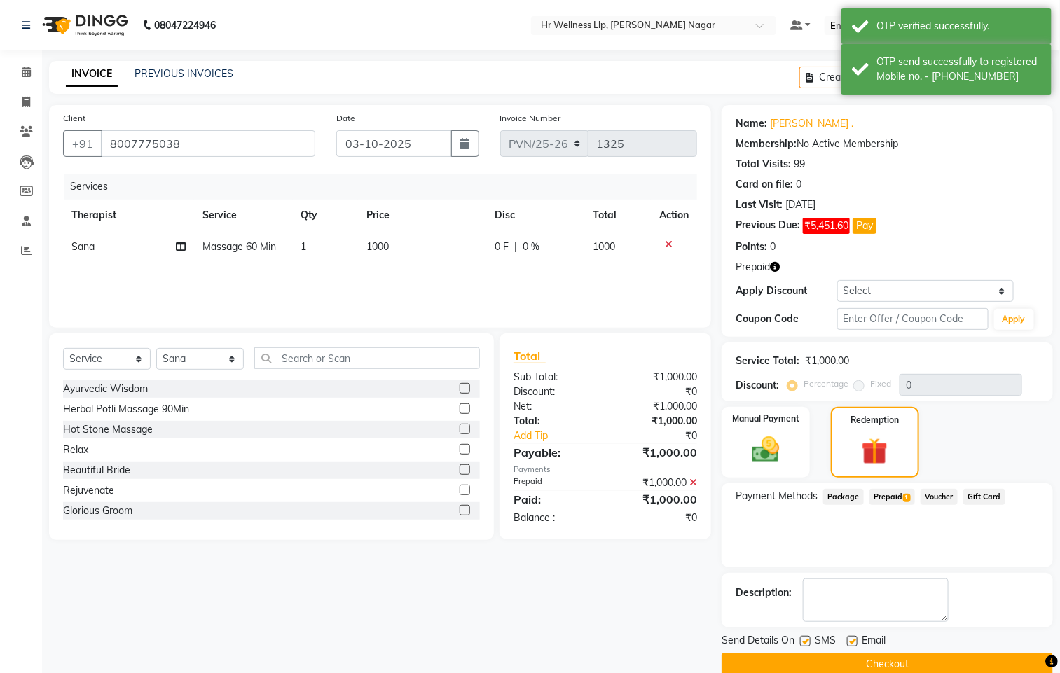
drag, startPoint x: 805, startPoint y: 642, endPoint x: 839, endPoint y: 652, distance: 35.7
click at [806, 642] on label at bounding box center [805, 641] width 11 height 11
click at [806, 642] on input "checkbox" at bounding box center [804, 642] width 9 height 9
checkbox input "false"
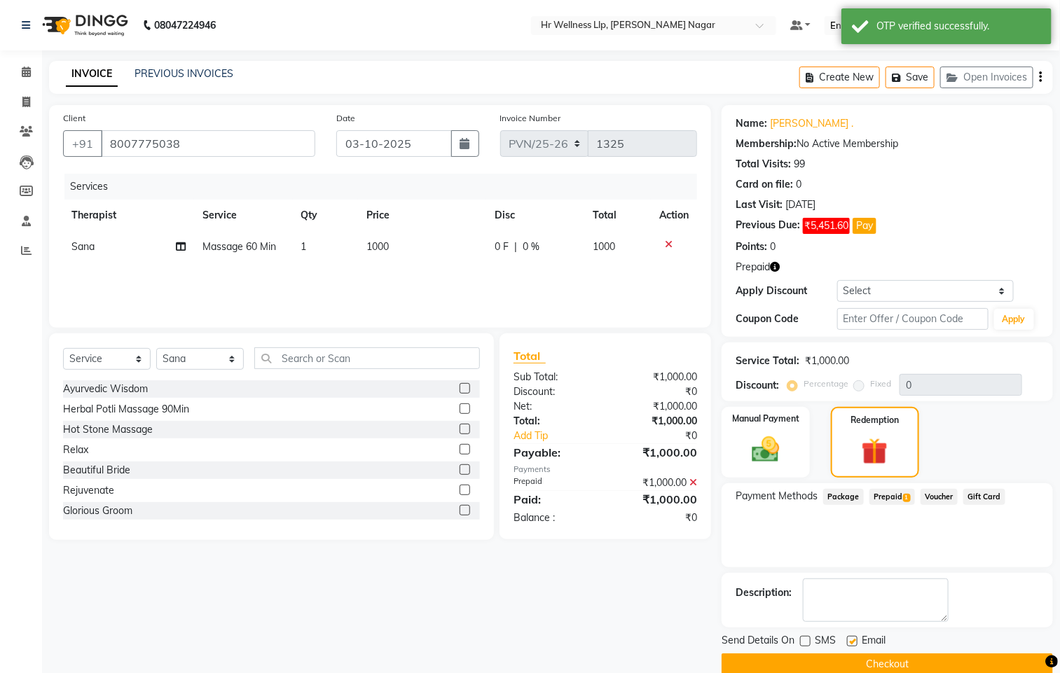
click at [853, 645] on label at bounding box center [852, 641] width 11 height 11
click at [853, 645] on input "checkbox" at bounding box center [851, 642] width 9 height 9
checkbox input "false"
click at [868, 669] on button "Checkout" at bounding box center [887, 665] width 331 height 22
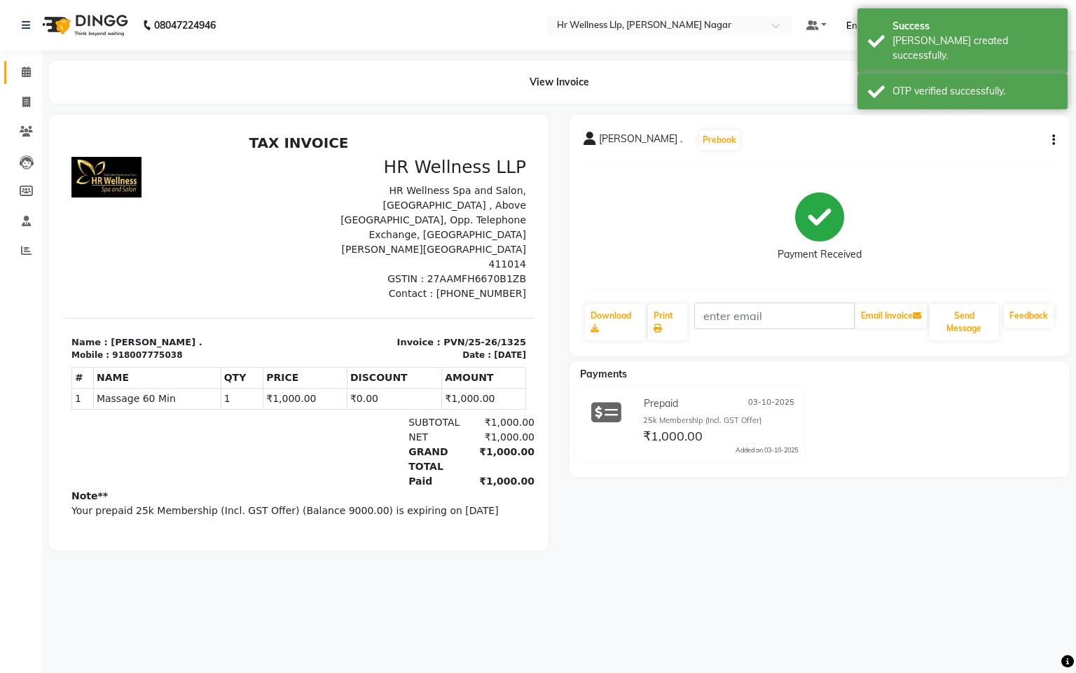
click at [24, 63] on link "Calendar" at bounding box center [21, 72] width 34 height 23
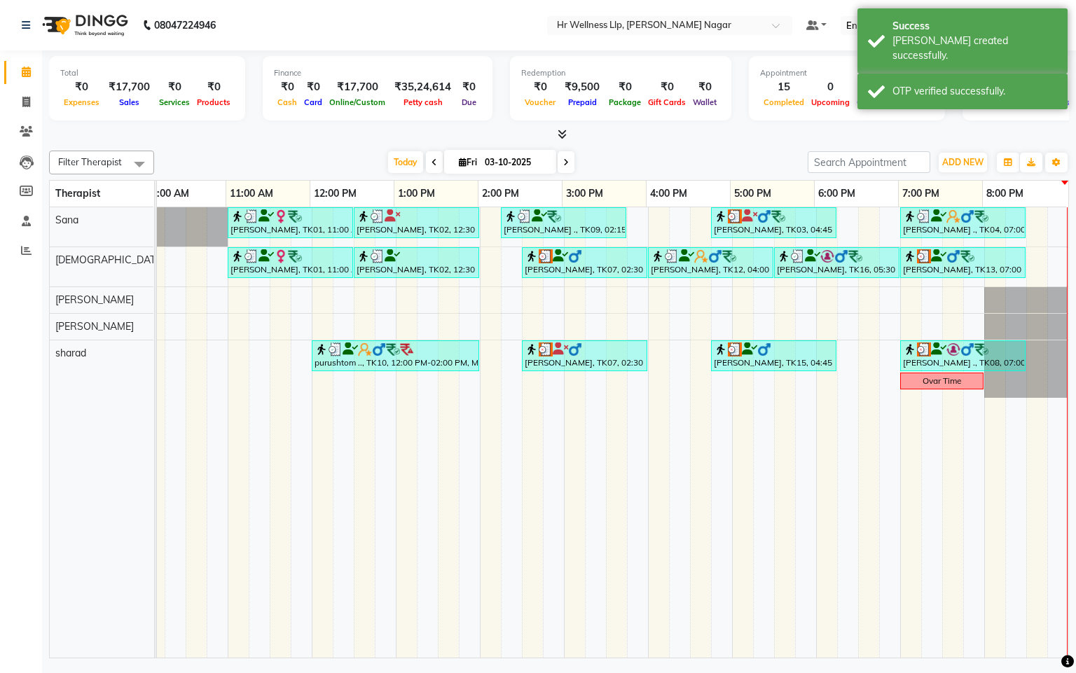
scroll to position [0, 198]
click at [958, 242] on div "[PERSON_NAME], TK01, 11:00 AM-12:30 PM, Massage 60 Min [PERSON_NAME], TK02, 12:…" at bounding box center [521, 432] width 1093 height 450
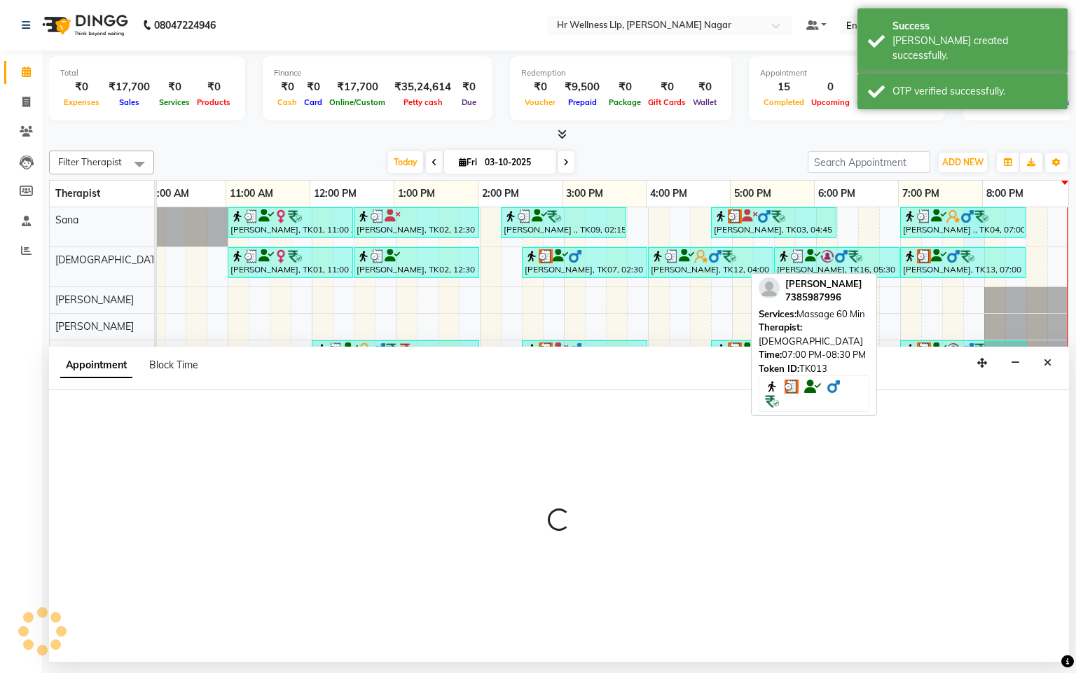
select select "19731"
select select "1185"
select select "tentative"
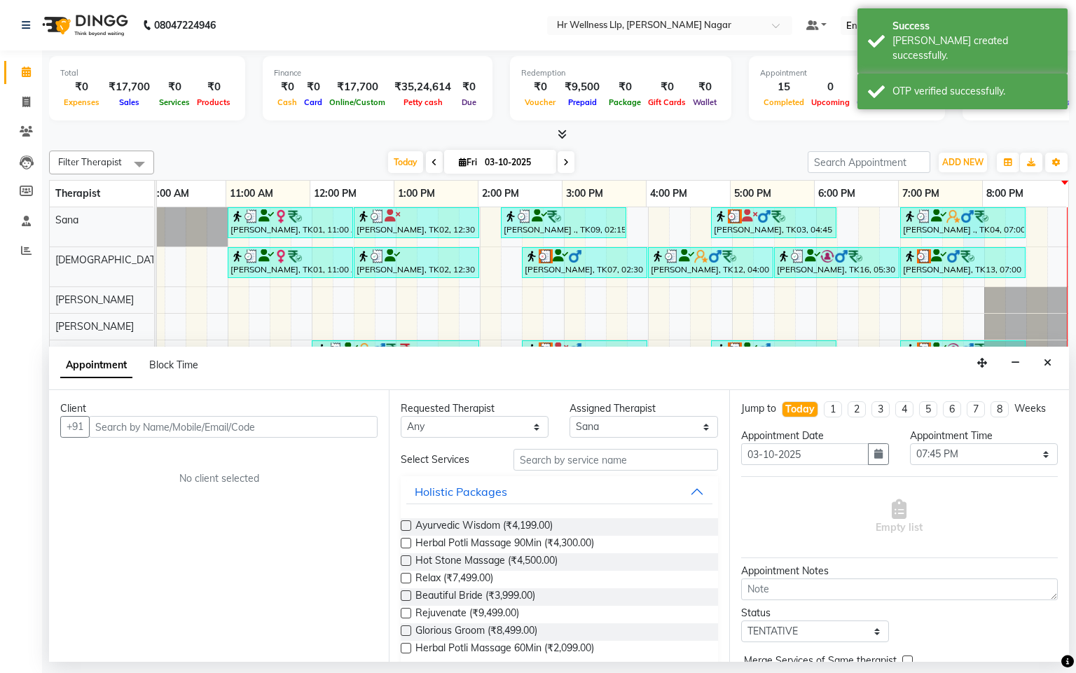
click at [1039, 368] on button "Close" at bounding box center [1048, 363] width 20 height 22
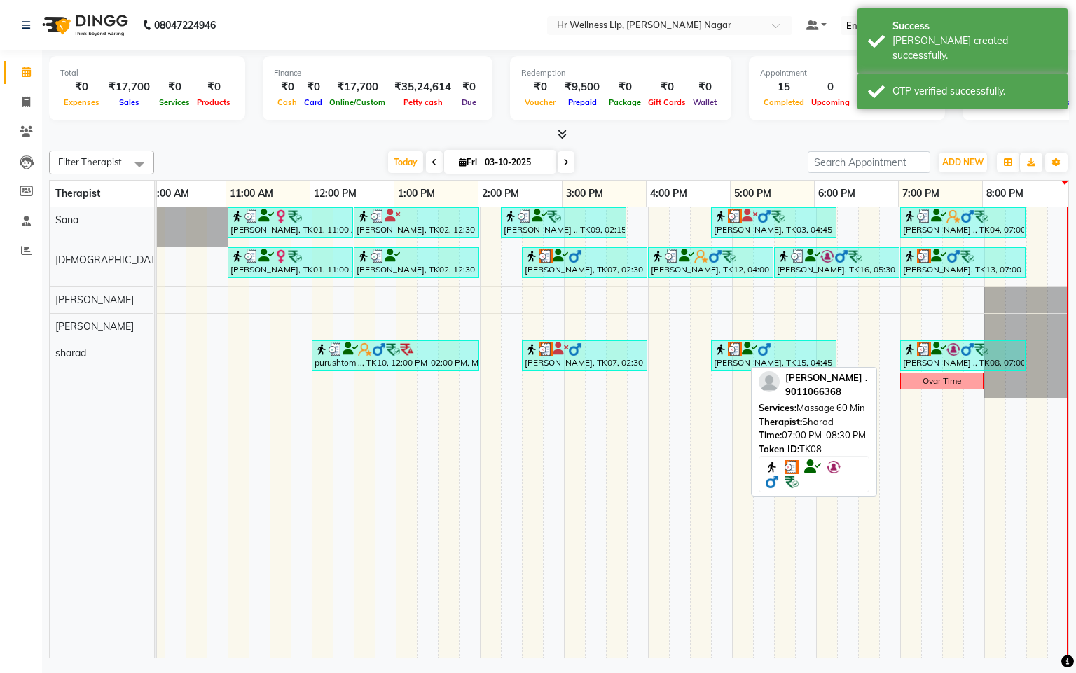
click at [940, 368] on div "[PERSON_NAME] ., TK08, 07:00 PM-08:30 PM, Massage 60 Min" at bounding box center [963, 356] width 123 height 27
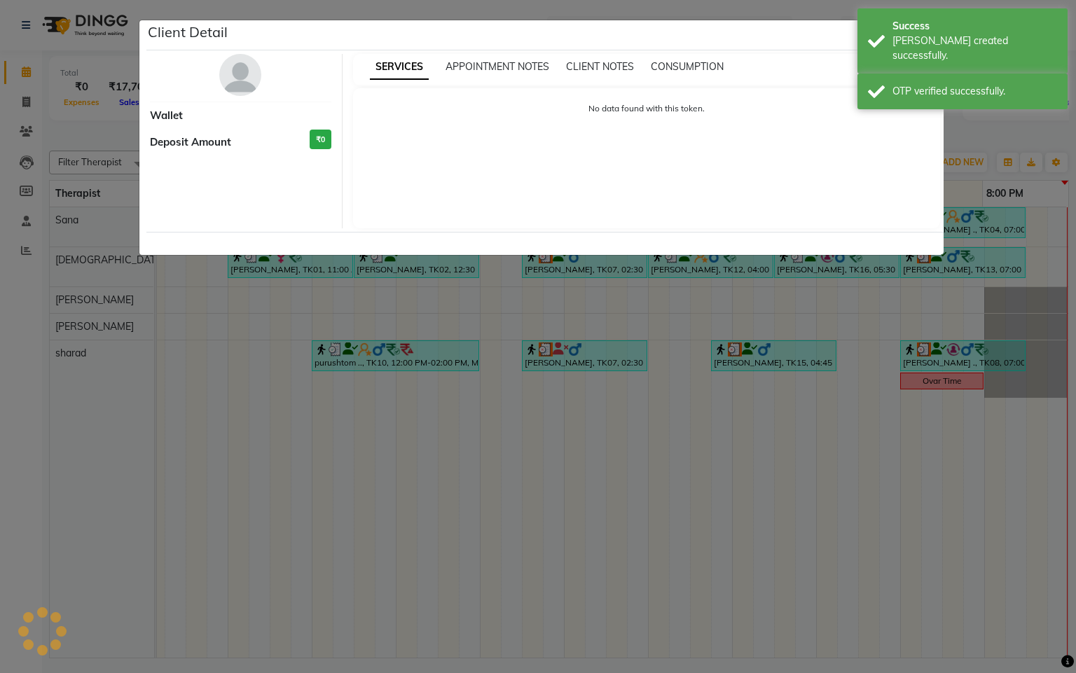
select select "3"
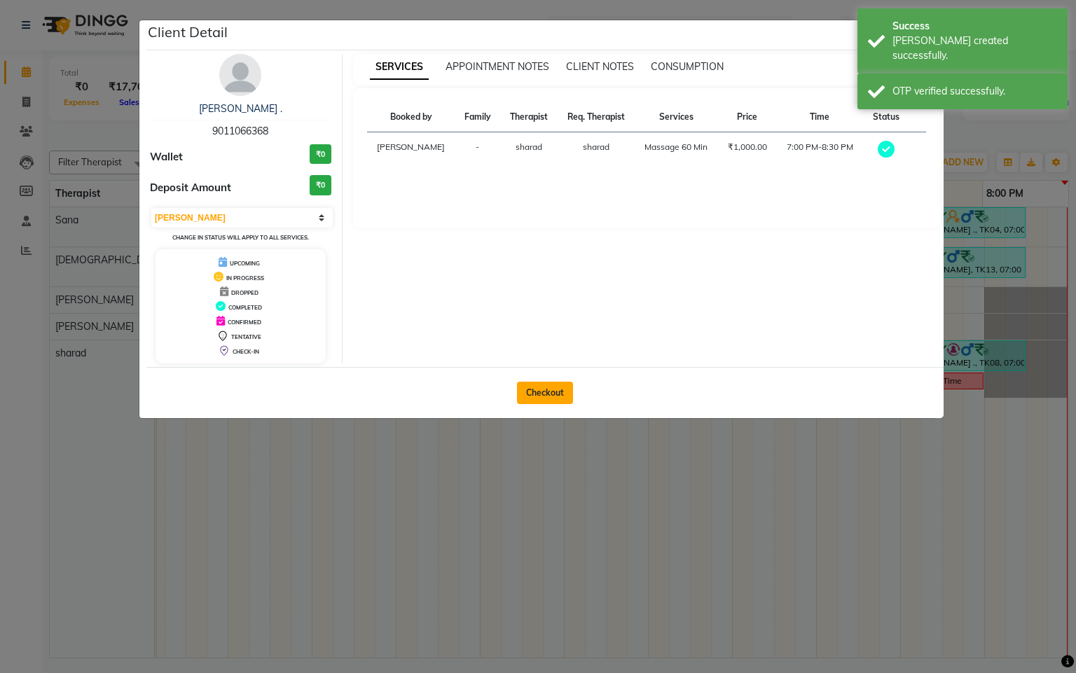
click at [572, 392] on button "Checkout" at bounding box center [545, 393] width 56 height 22
select select "service"
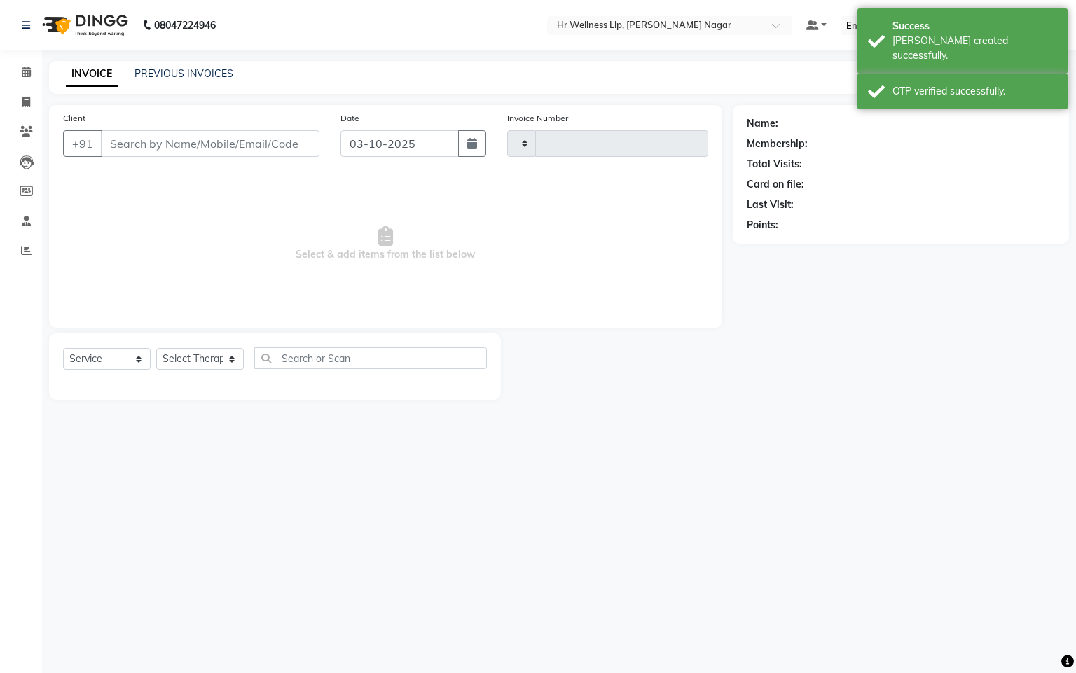
type input "1326"
select select "4289"
type input "9011066368"
select select "86679"
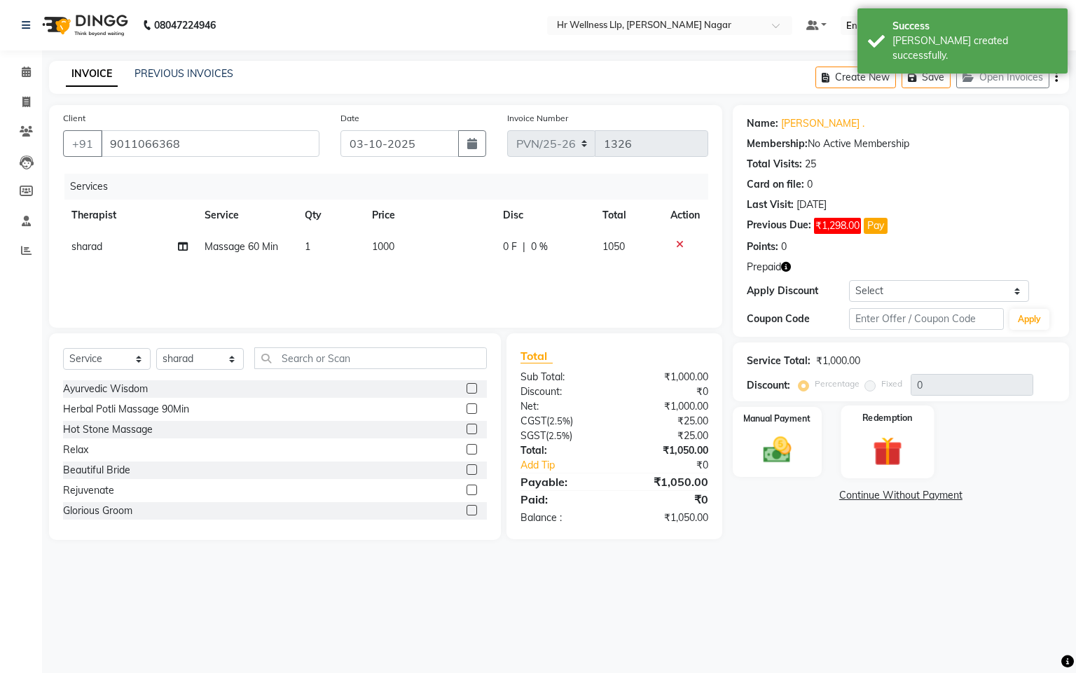
click at [870, 440] on img at bounding box center [888, 452] width 48 height 36
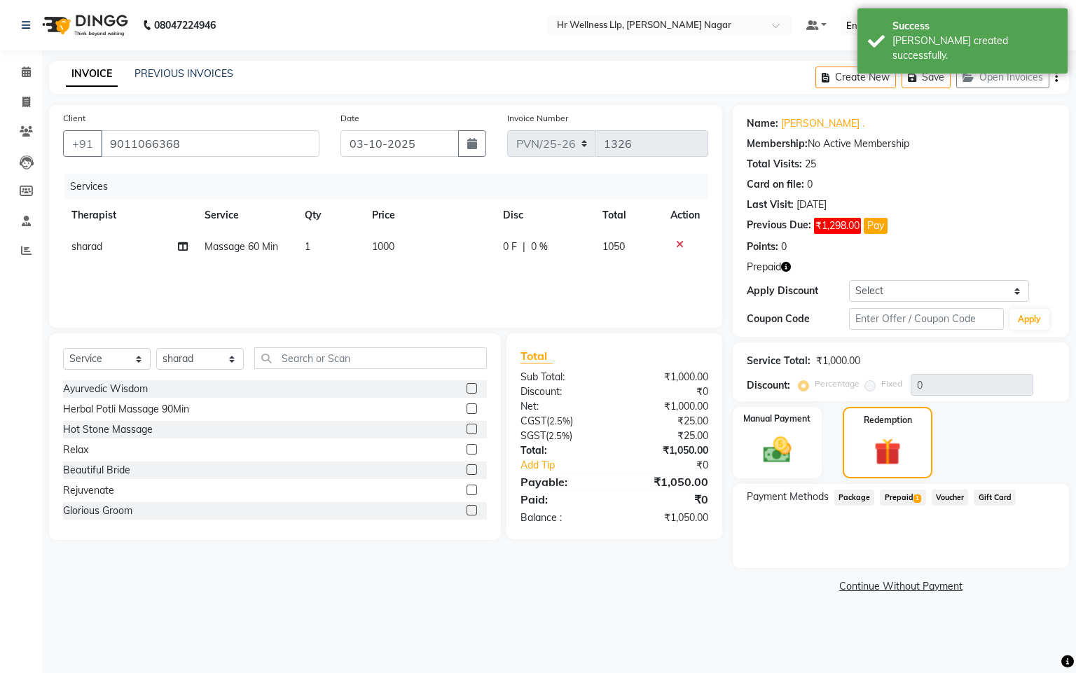
click at [904, 495] on span "Prepaid 1" at bounding box center [903, 498] width 46 height 16
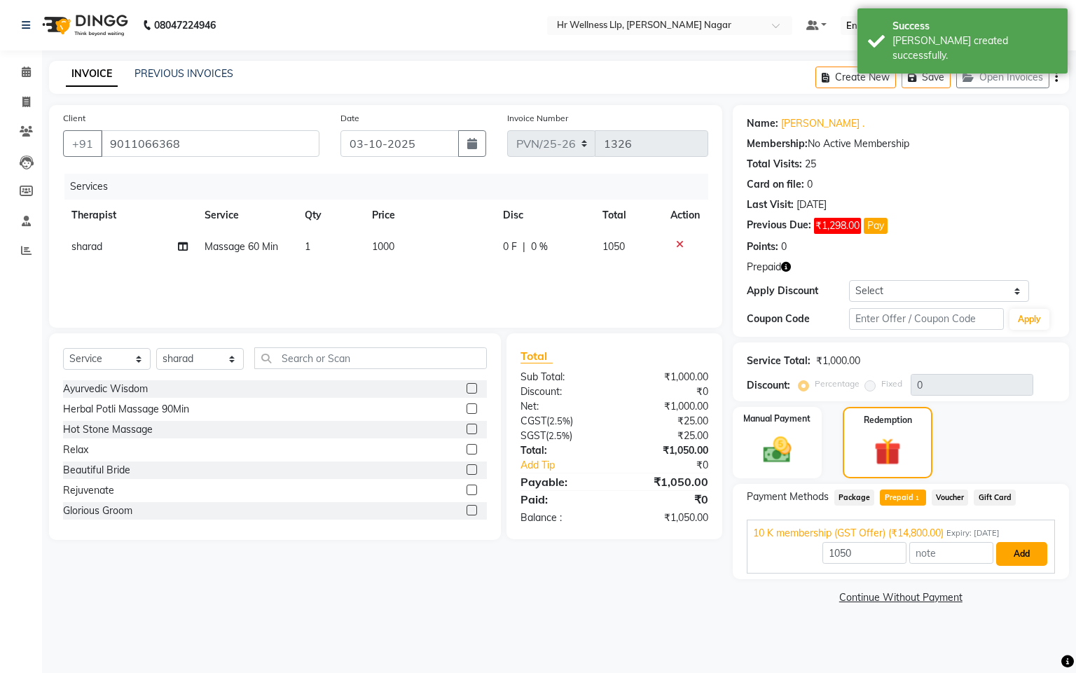
click at [1013, 551] on button "Add" at bounding box center [1021, 554] width 51 height 24
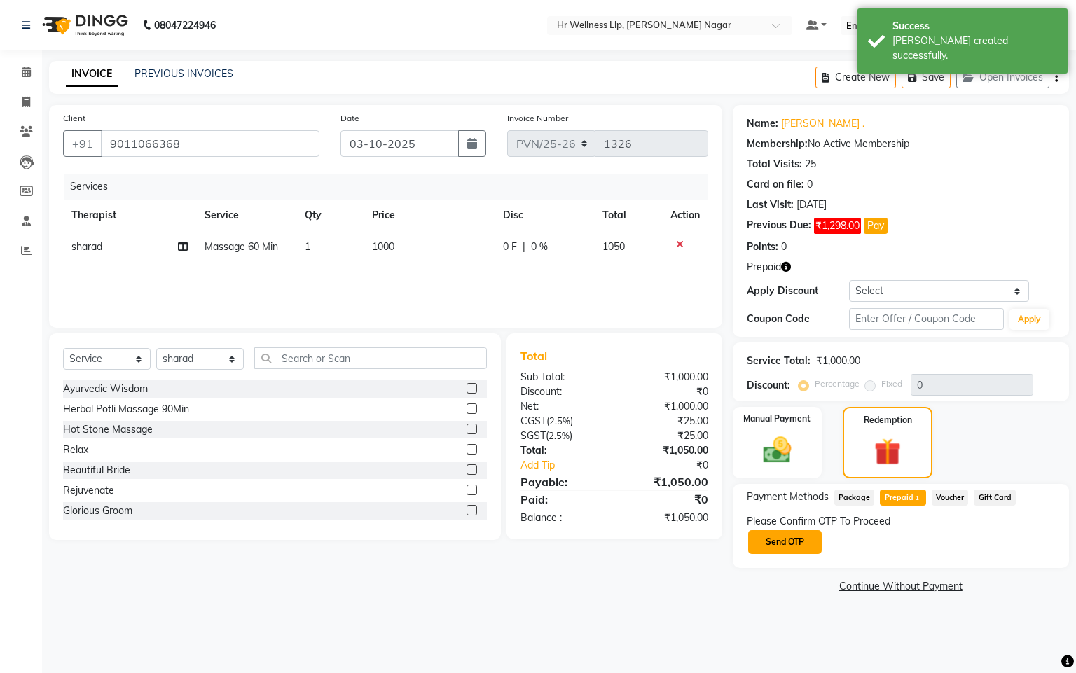
click at [814, 546] on button "Send OTP" at bounding box center [785, 542] width 74 height 24
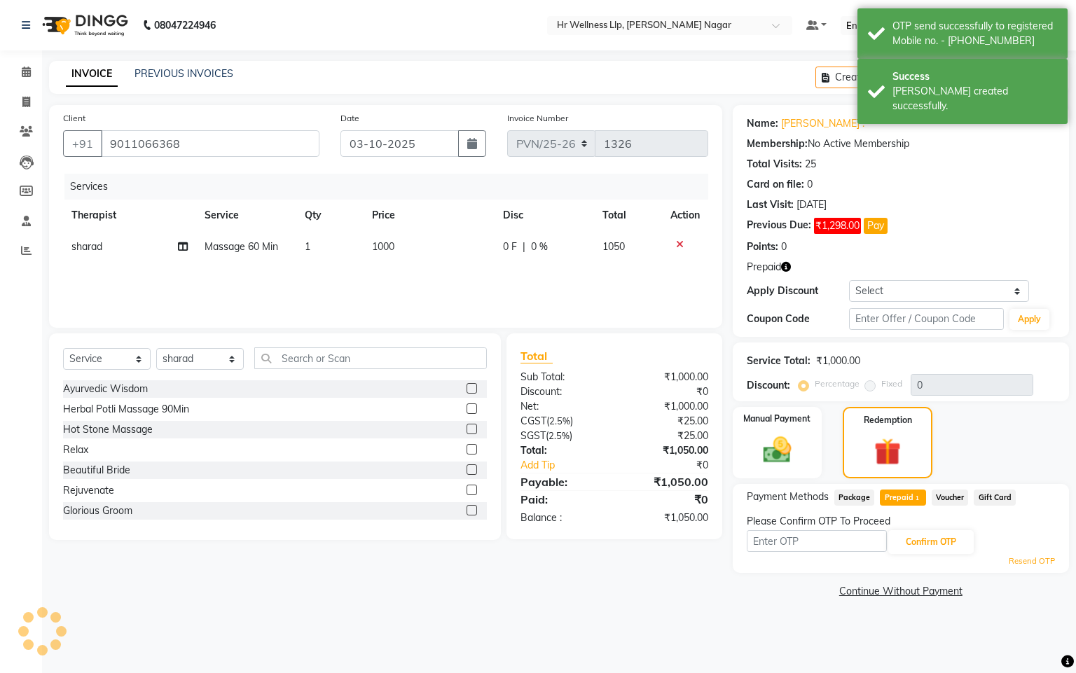
click at [814, 546] on input "text" at bounding box center [817, 541] width 140 height 22
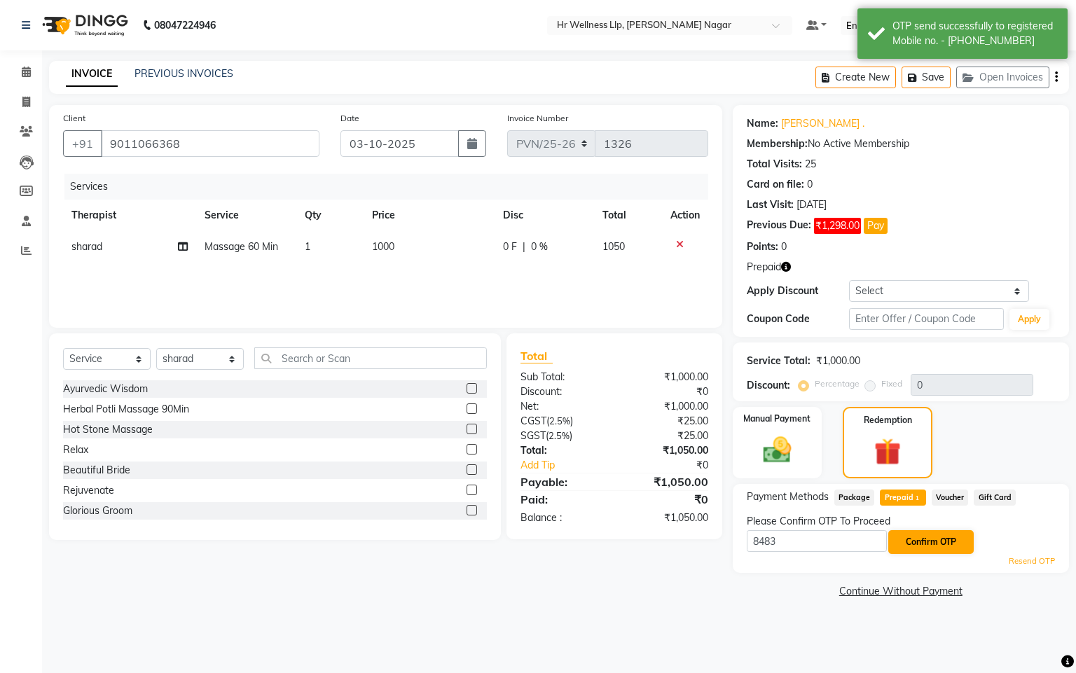
type input "8483"
click at [909, 551] on button "Confirm OTP" at bounding box center [930, 542] width 85 height 24
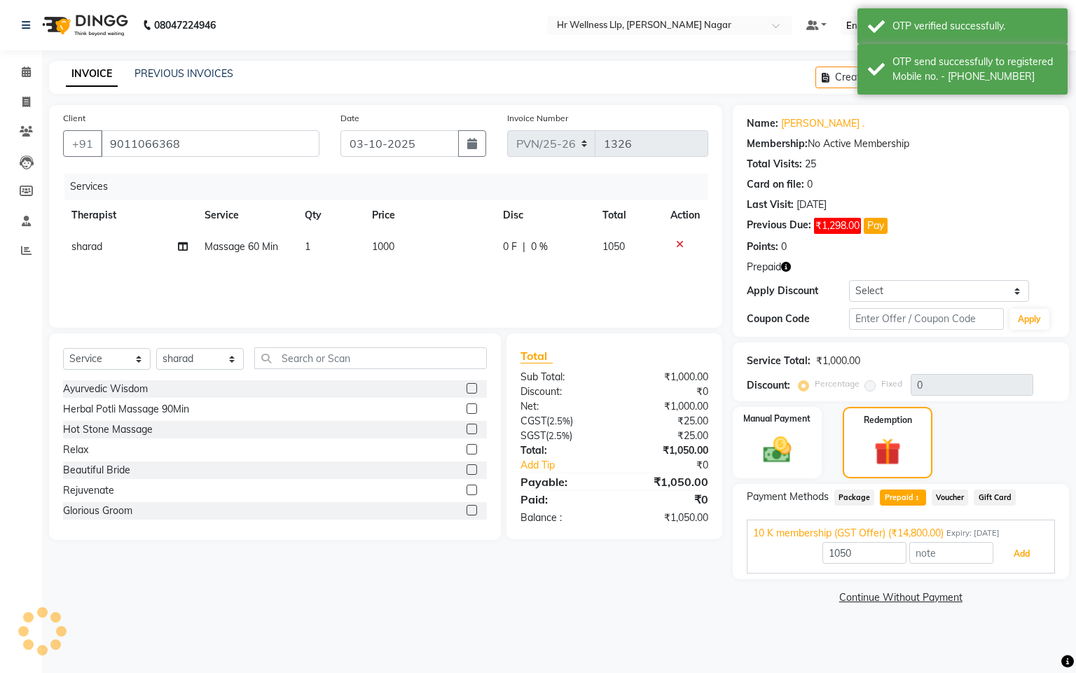
click at [1031, 562] on button "Add" at bounding box center [1021, 554] width 51 height 24
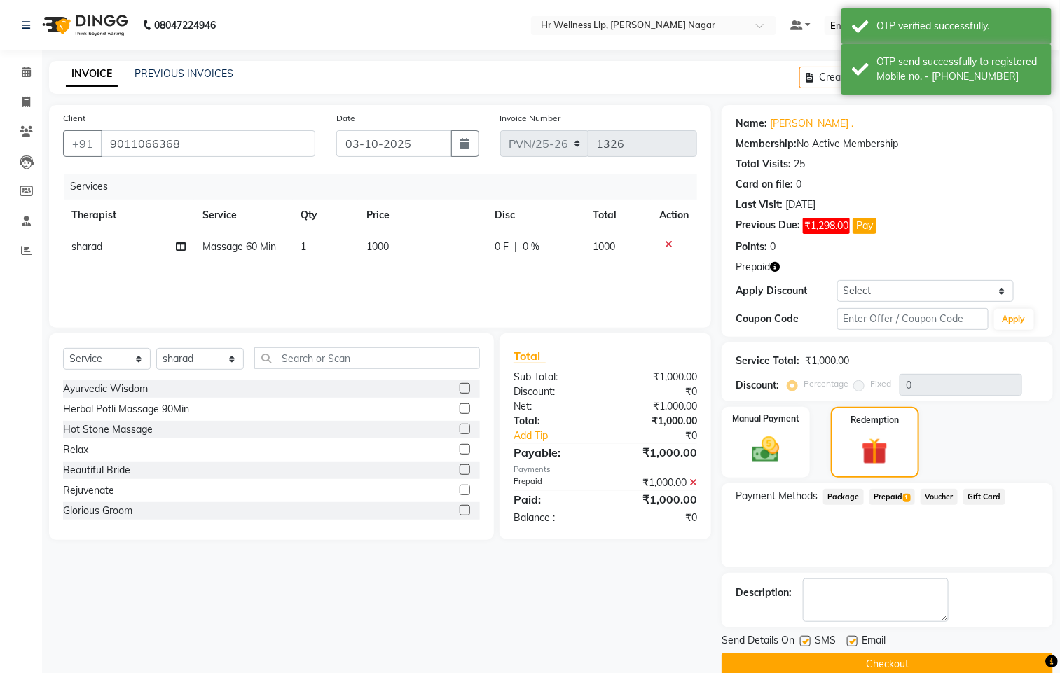
click at [806, 647] on label at bounding box center [805, 641] width 11 height 11
click at [806, 647] on input "checkbox" at bounding box center [804, 642] width 9 height 9
checkbox input "false"
drag, startPoint x: 856, startPoint y: 635, endPoint x: 843, endPoint y: 644, distance: 15.7
click at [854, 637] on div "Email" at bounding box center [872, 642] width 50 height 18
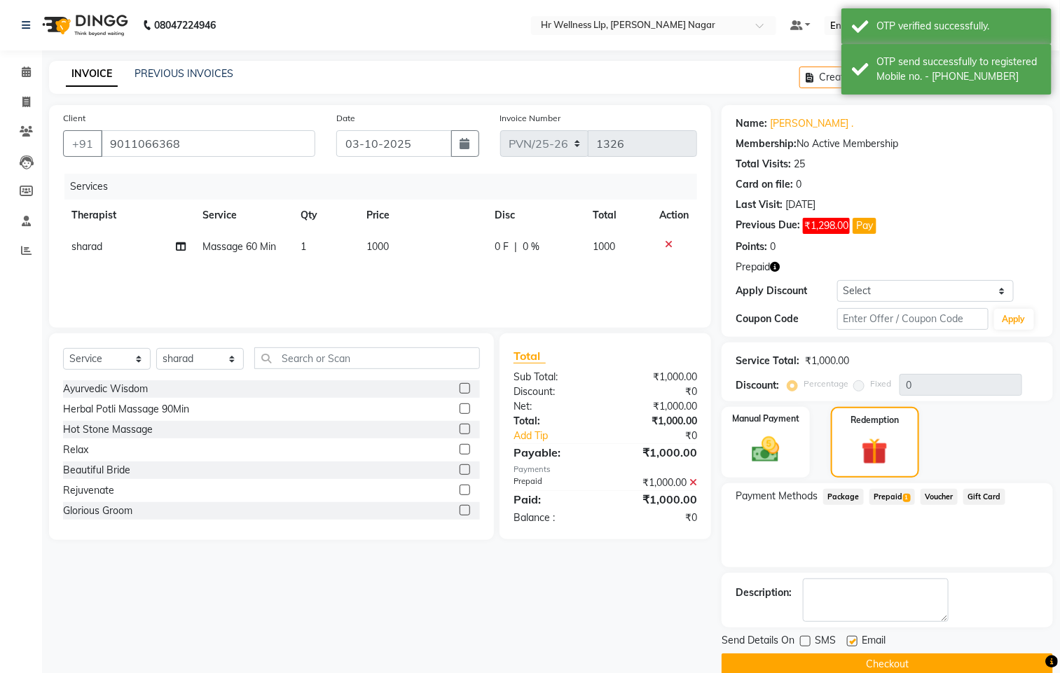
click at [857, 641] on label at bounding box center [852, 641] width 11 height 11
click at [856, 641] on input "checkbox" at bounding box center [851, 642] width 9 height 9
checkbox input "false"
click at [862, 667] on button "Checkout" at bounding box center [887, 665] width 331 height 22
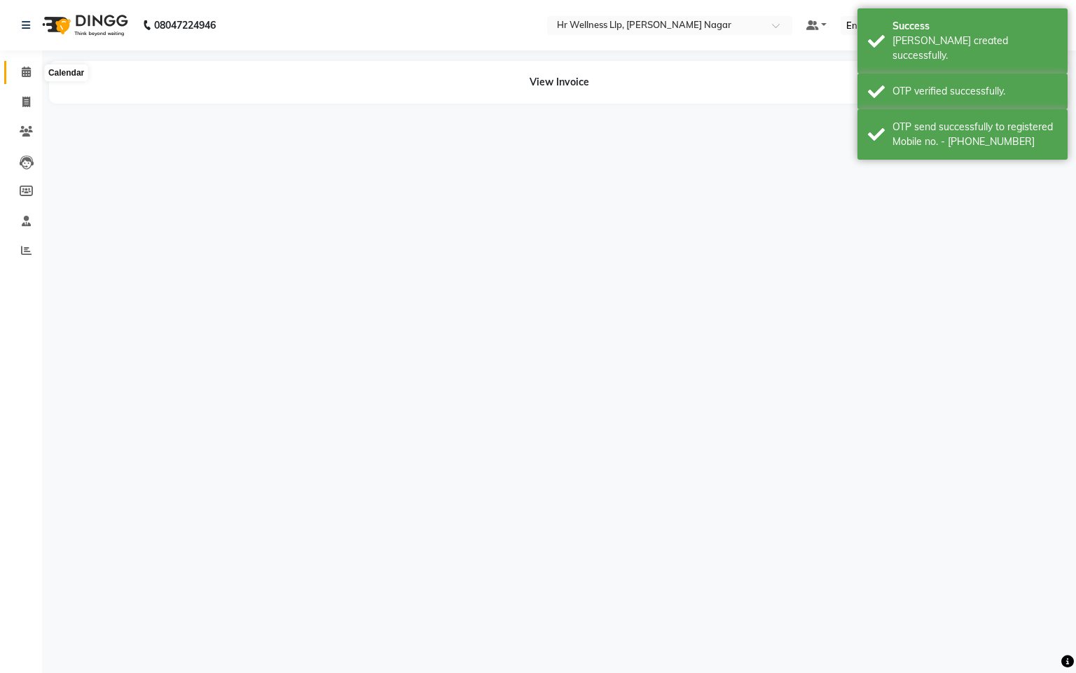
click at [19, 74] on span at bounding box center [26, 72] width 25 height 16
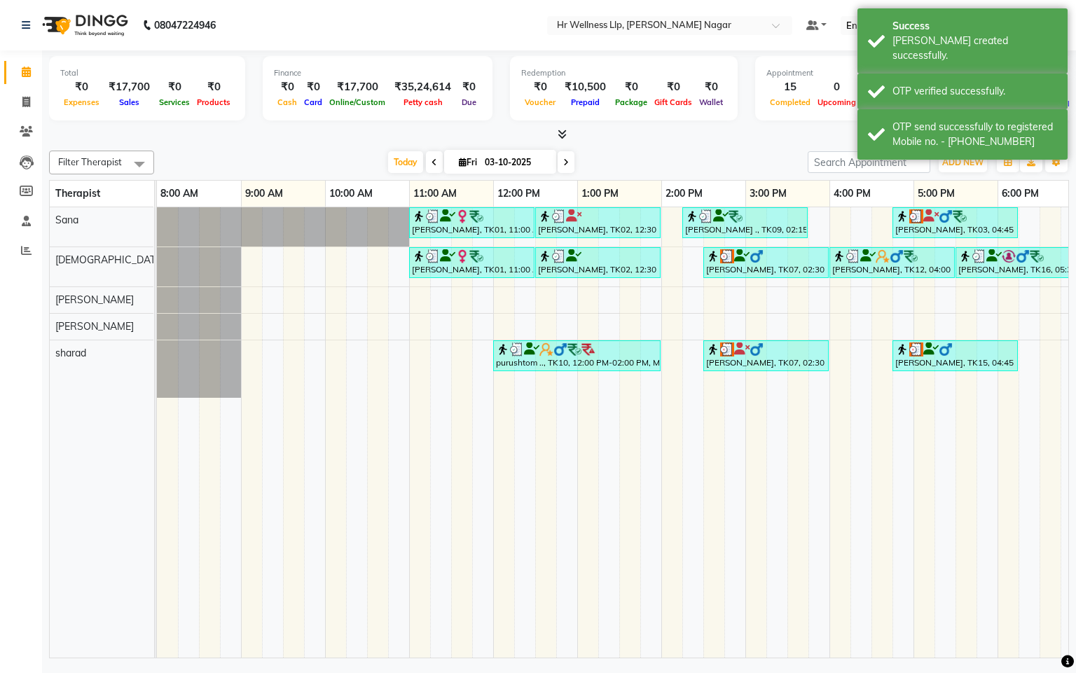
drag, startPoint x: 556, startPoint y: 637, endPoint x: 748, endPoint y: 659, distance: 193.9
click at [748, 659] on td "[PERSON_NAME], TK01, 11:00 AM-12:30 PM, Massage 60 Min [PERSON_NAME], TK02, 12:…" at bounding box center [613, 432] width 912 height 451
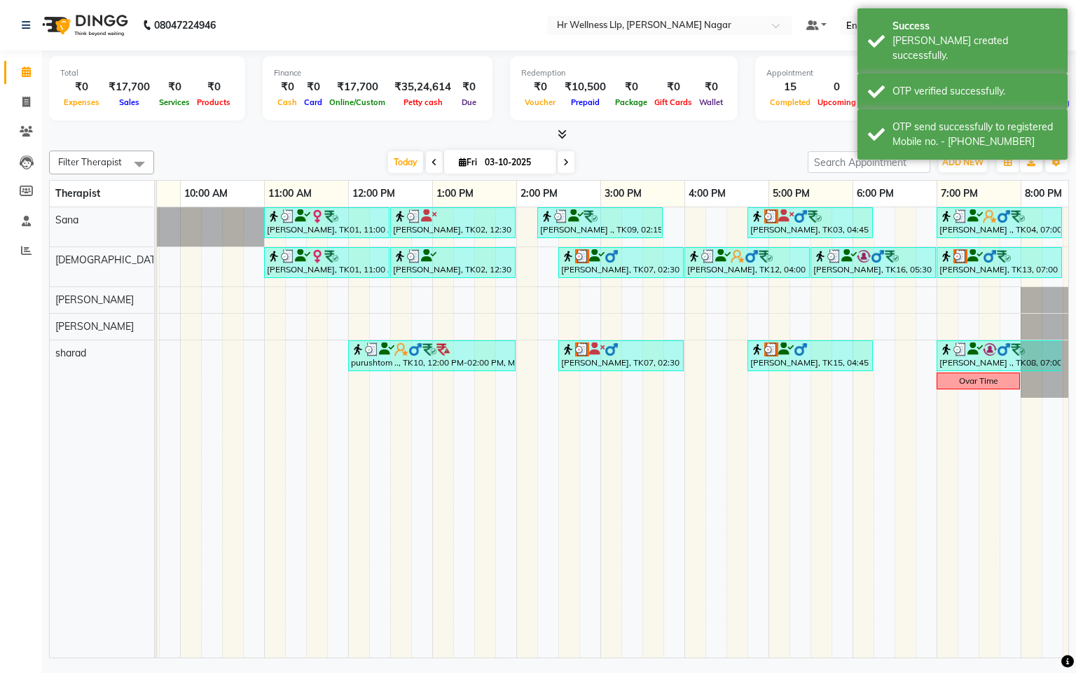
scroll to position [0, 184]
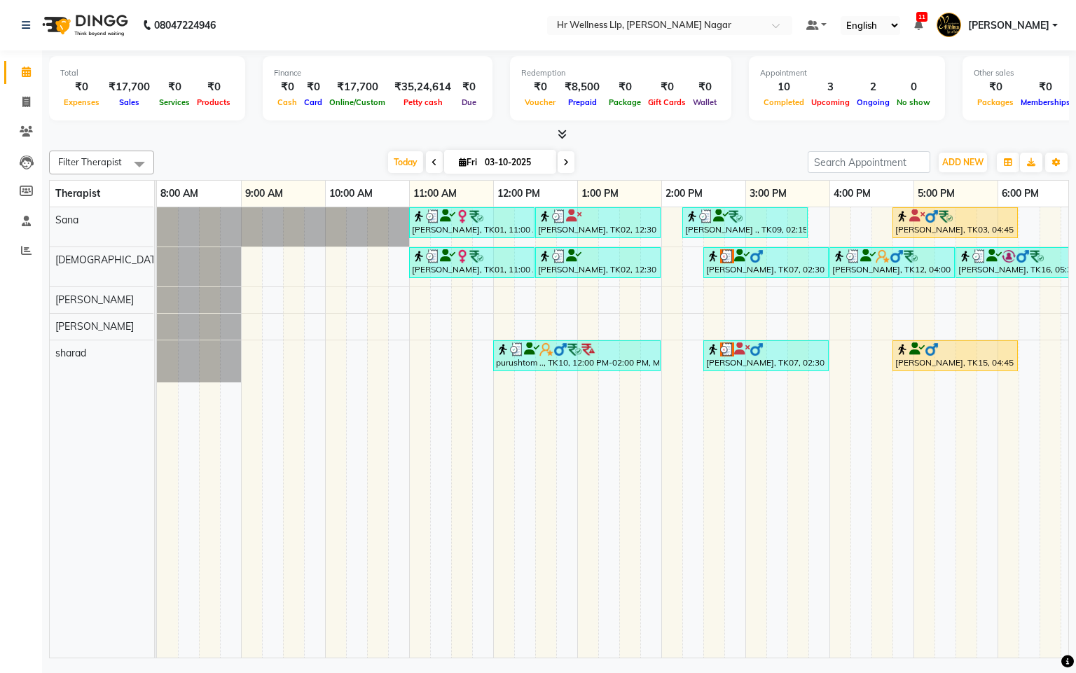
scroll to position [0, 198]
